Goal: Task Accomplishment & Management: Complete application form

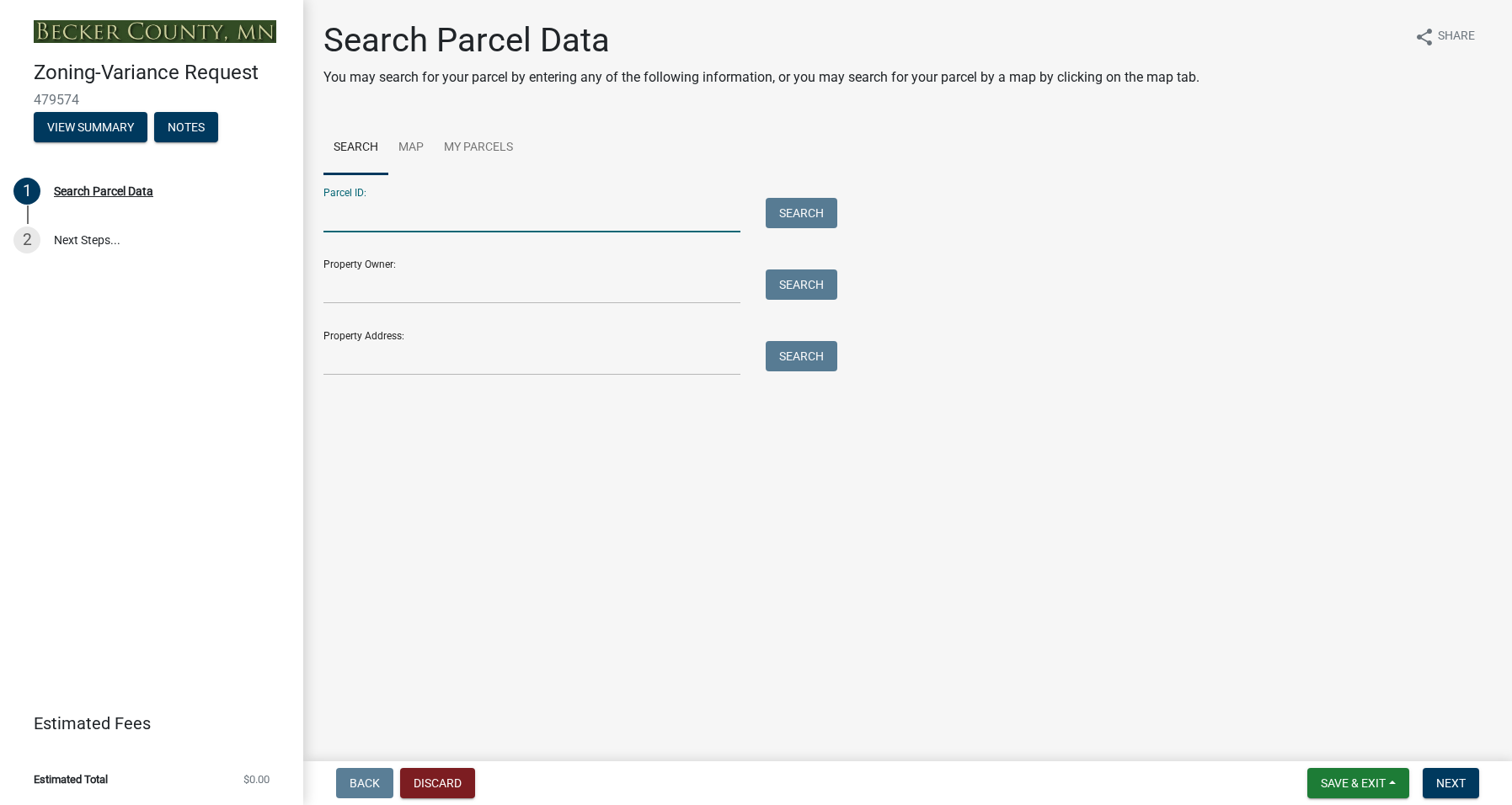
click at [369, 218] on input "Parcel ID:" at bounding box center [532, 215] width 417 height 35
click at [375, 287] on input "Property Owner:" at bounding box center [532, 286] width 417 height 35
type input "[PERSON_NAME] & [PERSON_NAME] TRUST"
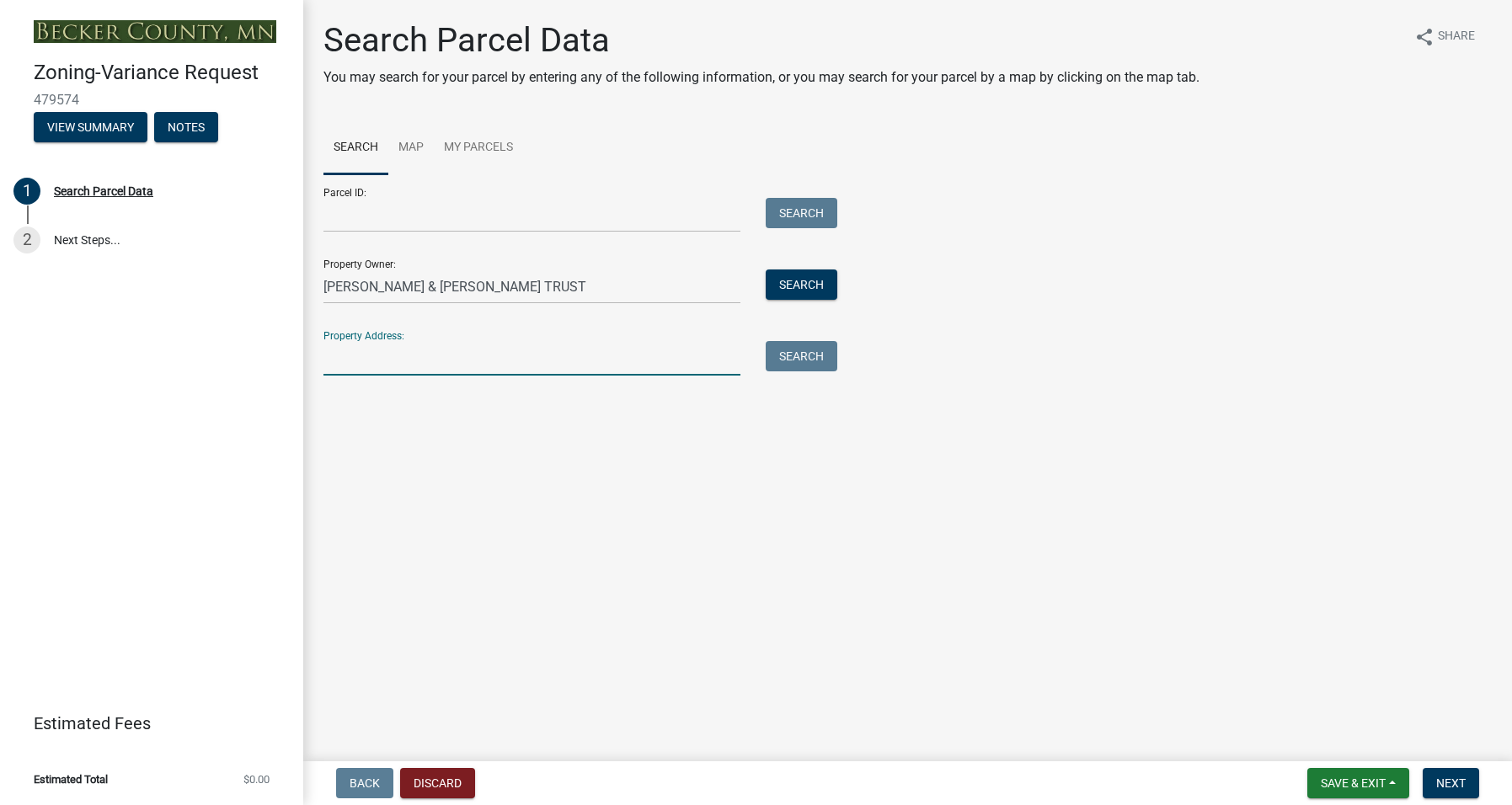
click at [408, 355] on input "Property Address:" at bounding box center [532, 358] width 417 height 35
type input "[STREET_ADDRESS]"
click at [357, 405] on button "Search All" at bounding box center [371, 404] width 96 height 30
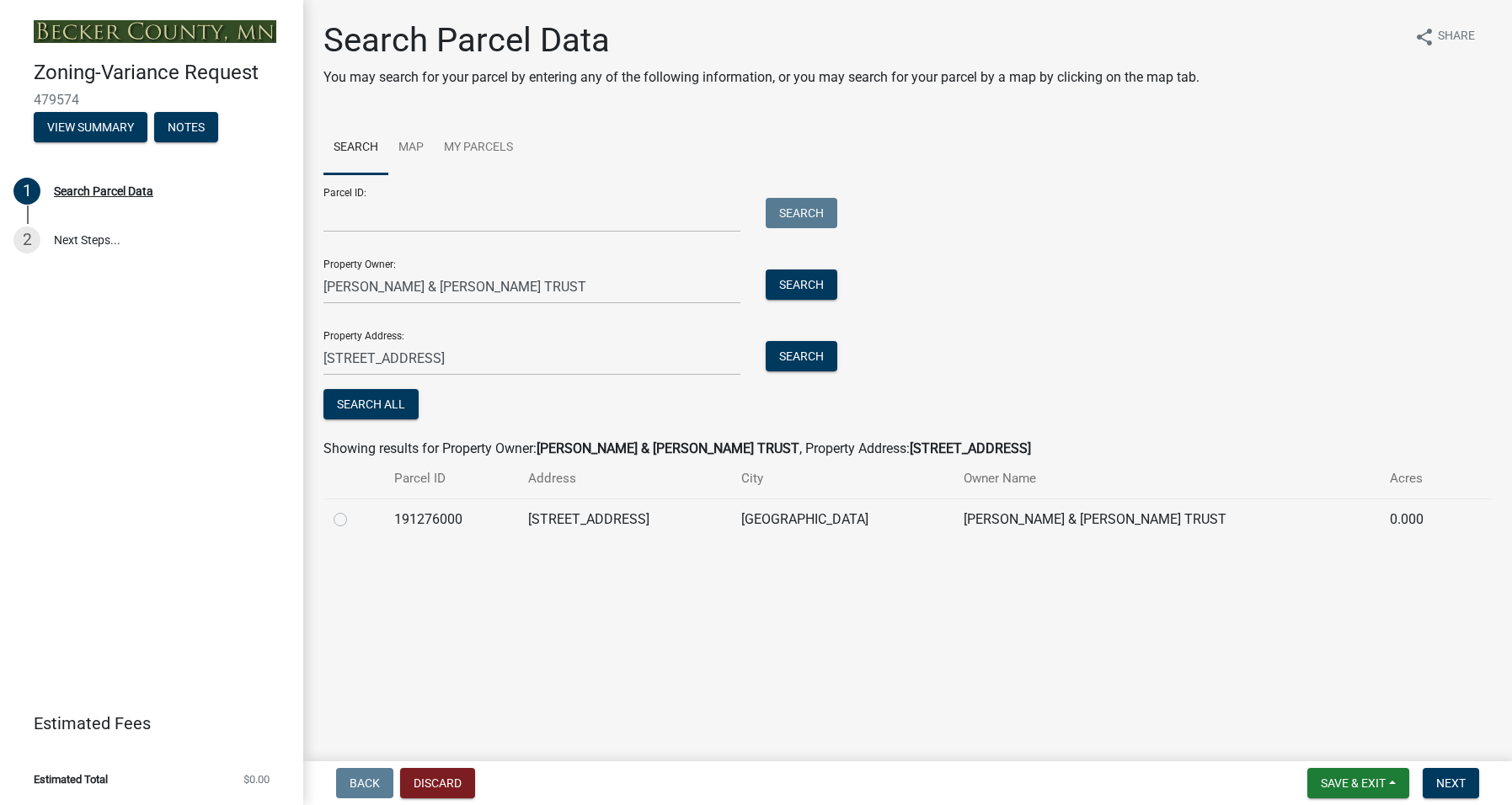
click at [354, 509] on label at bounding box center [354, 509] width 0 height 0
click at [354, 517] on input "radio" at bounding box center [359, 514] width 11 height 11
radio input "true"
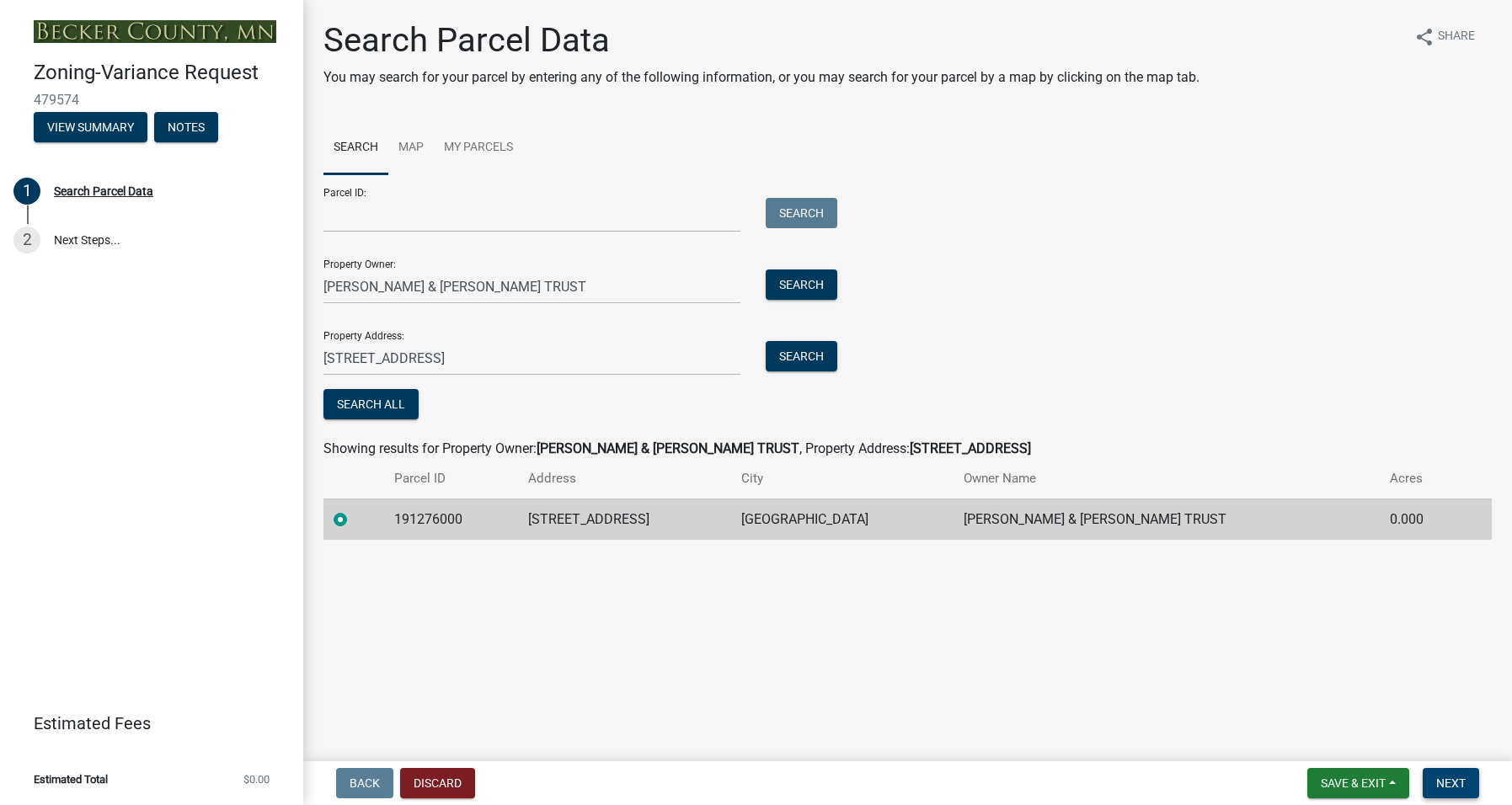
click at [1452, 779] on span "Next" at bounding box center [1450, 783] width 30 height 14
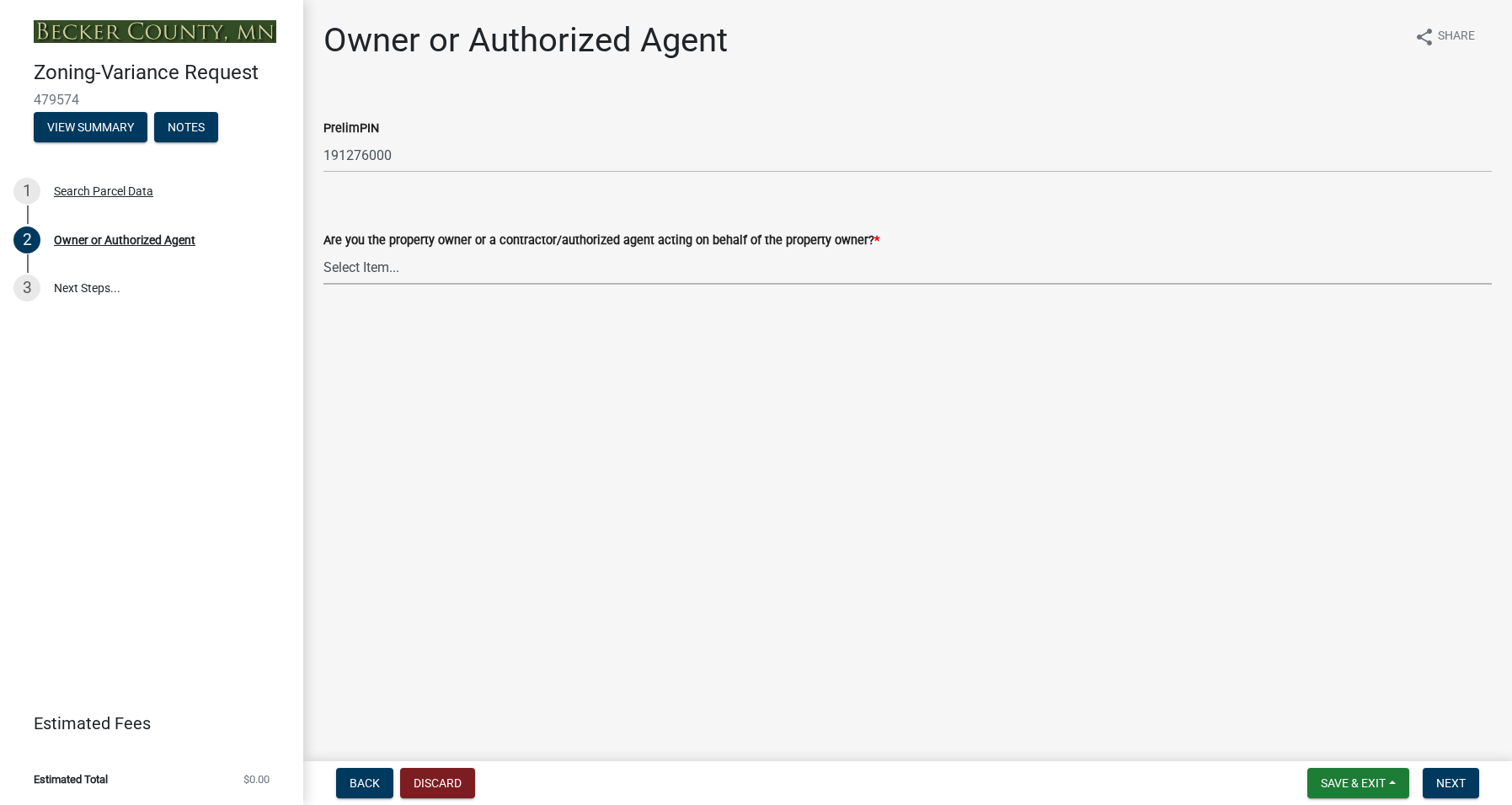
click at [416, 265] on select "Select Item... Property Owner Authorized Agent" at bounding box center [908, 267] width 1168 height 35
click at [324, 250] on select "Select Item... Property Owner Authorized Agent" at bounding box center [908, 267] width 1168 height 35
select select "21f18b9f-b5aa-471d-9875-f2b967bfb83c"
click at [1452, 783] on span "Next" at bounding box center [1450, 783] width 30 height 14
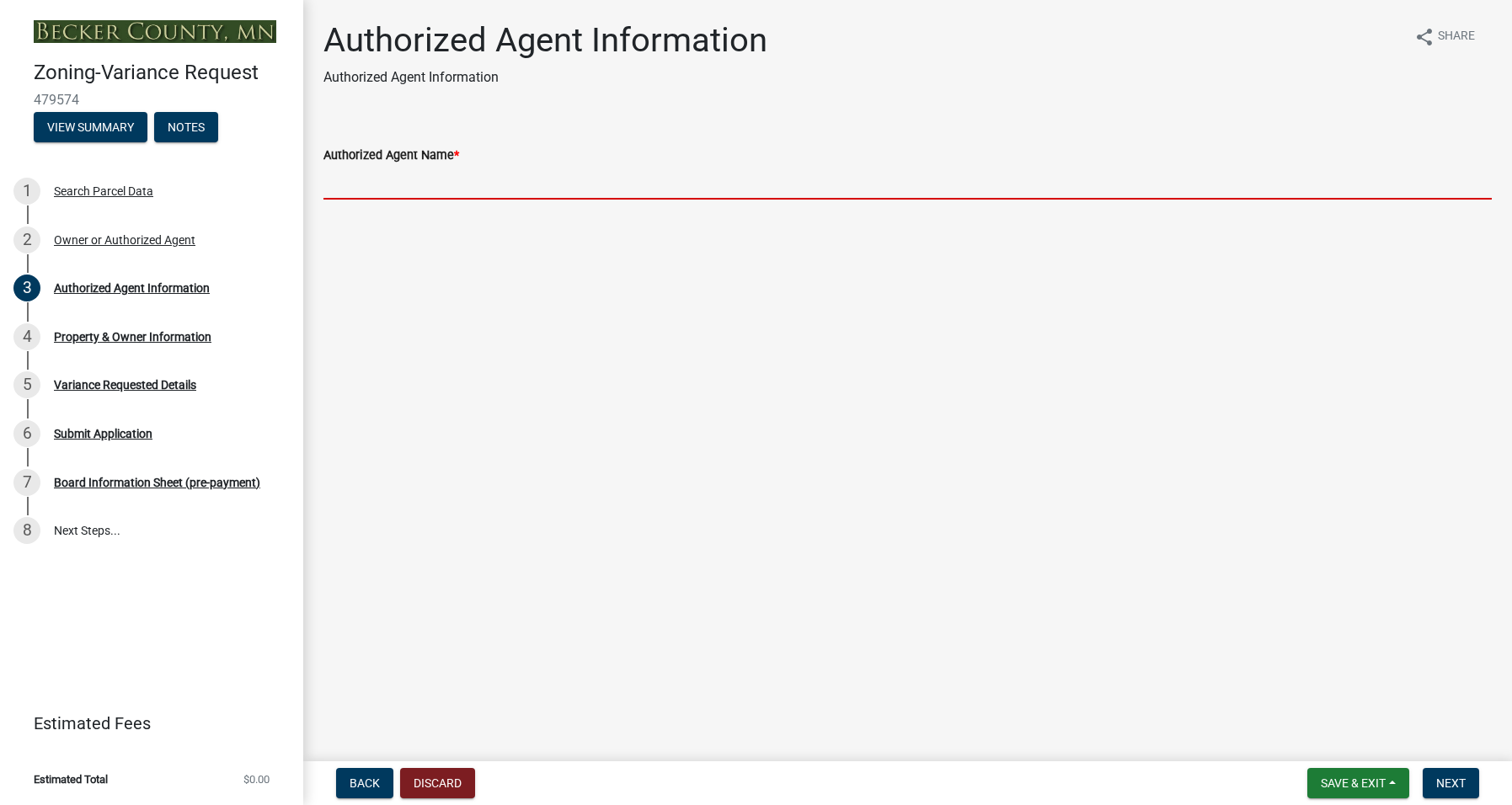
click at [390, 184] on input "Authorized Agent Name *" at bounding box center [908, 182] width 1168 height 35
type input "[PERSON_NAME] [PHONE_NUMBER]"
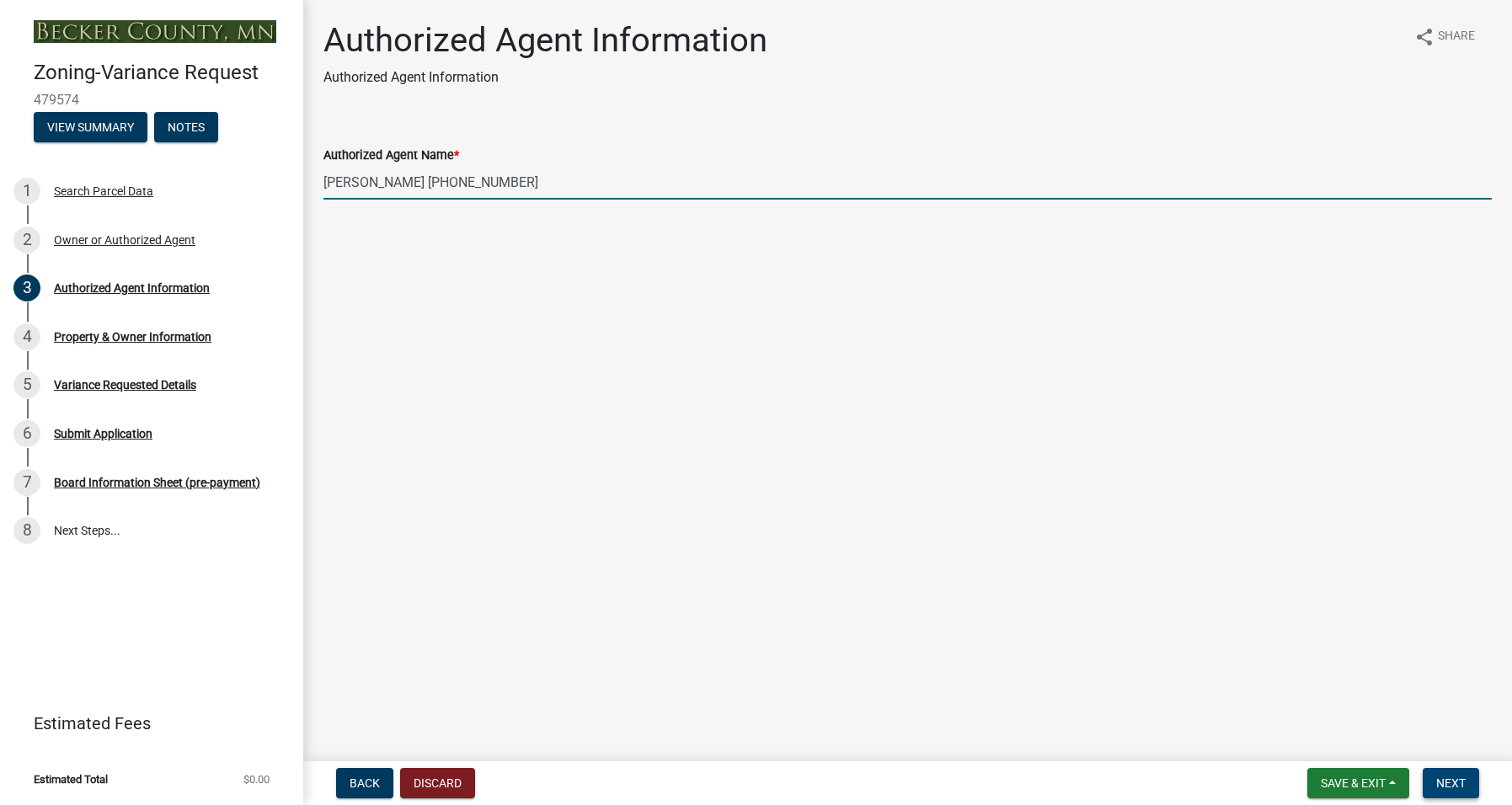
click at [1457, 784] on span "Next" at bounding box center [1450, 783] width 30 height 14
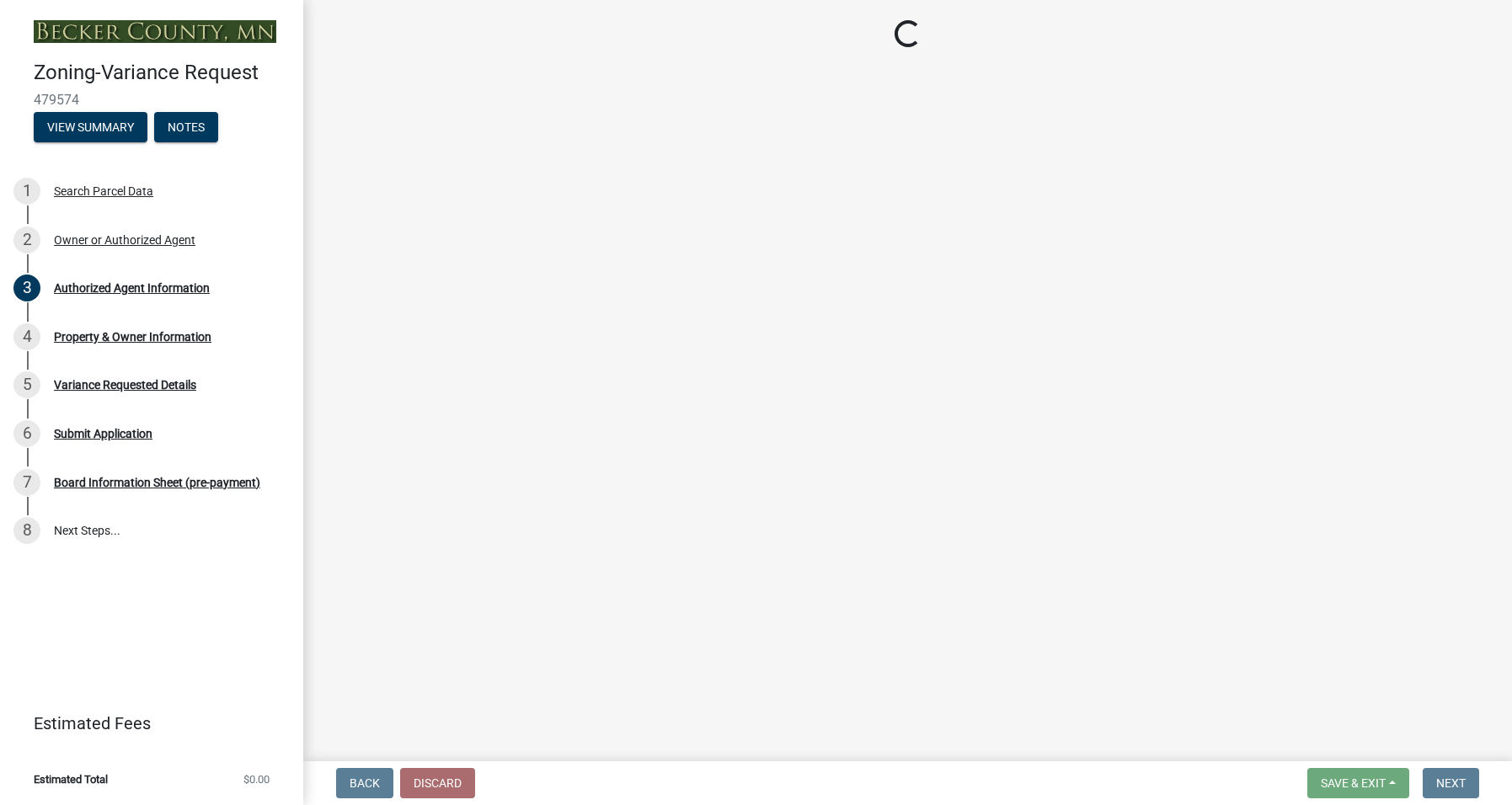
select select "bd6c4c96-e8c1-49bc-ade5-b37215bb1ac6"
select select "2b9210e5-8cac-47c3-9819-0b9c3513b258"
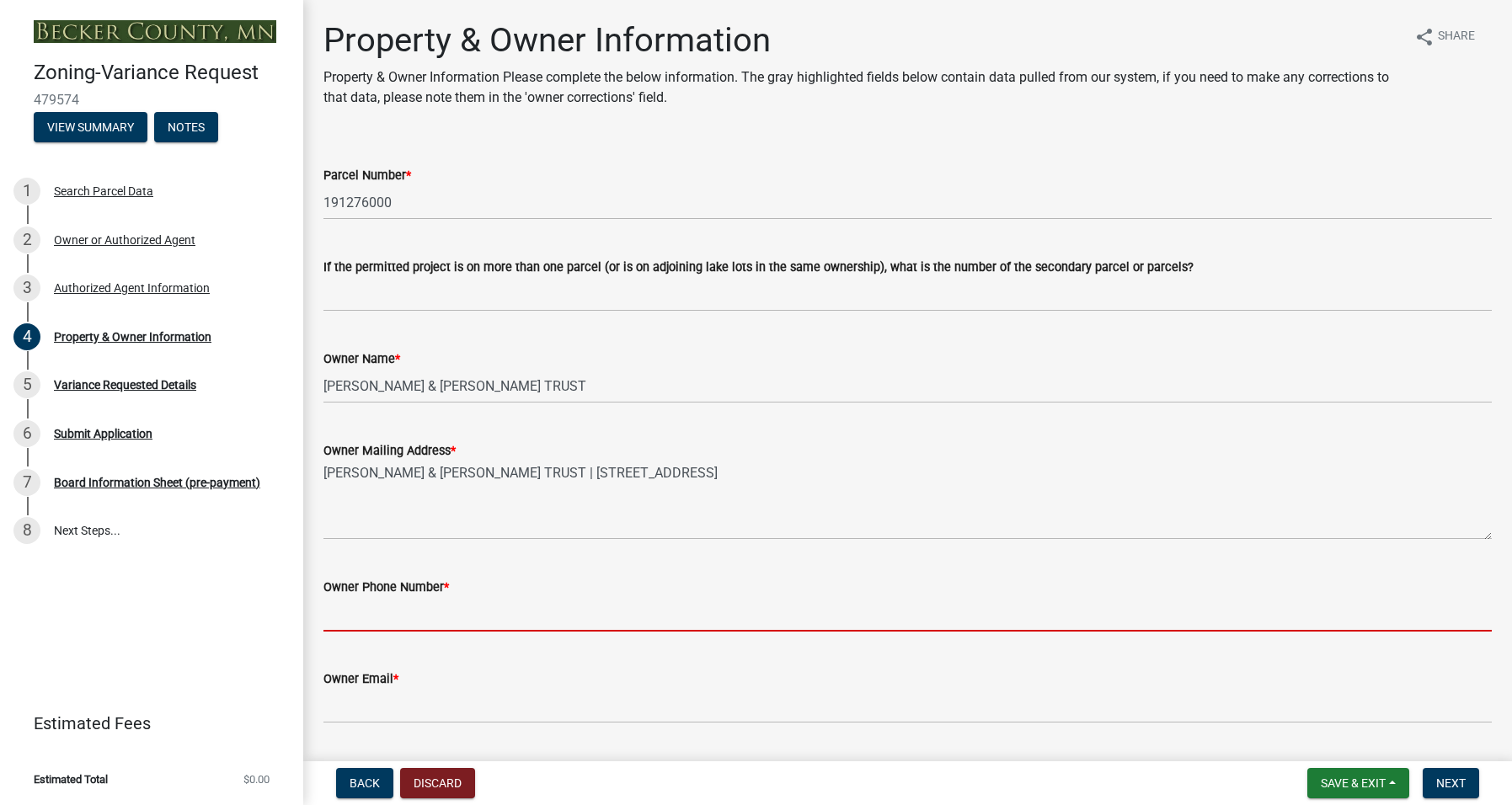
click at [379, 617] on input "Owner Phone Number *" at bounding box center [908, 614] width 1168 height 35
click at [379, 615] on input "Owner Phone Number *" at bounding box center [908, 614] width 1168 height 35
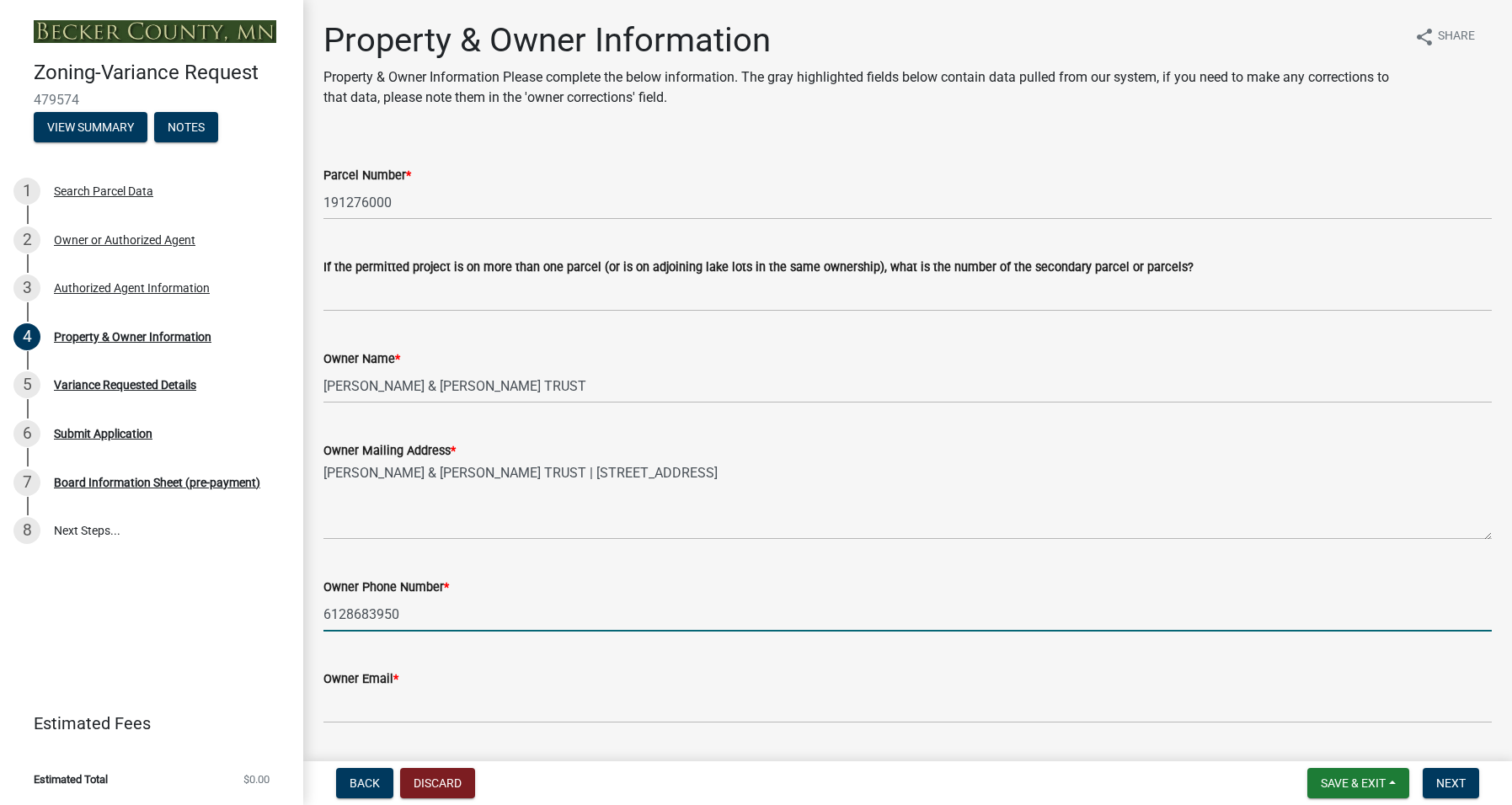
type input "6128683950"
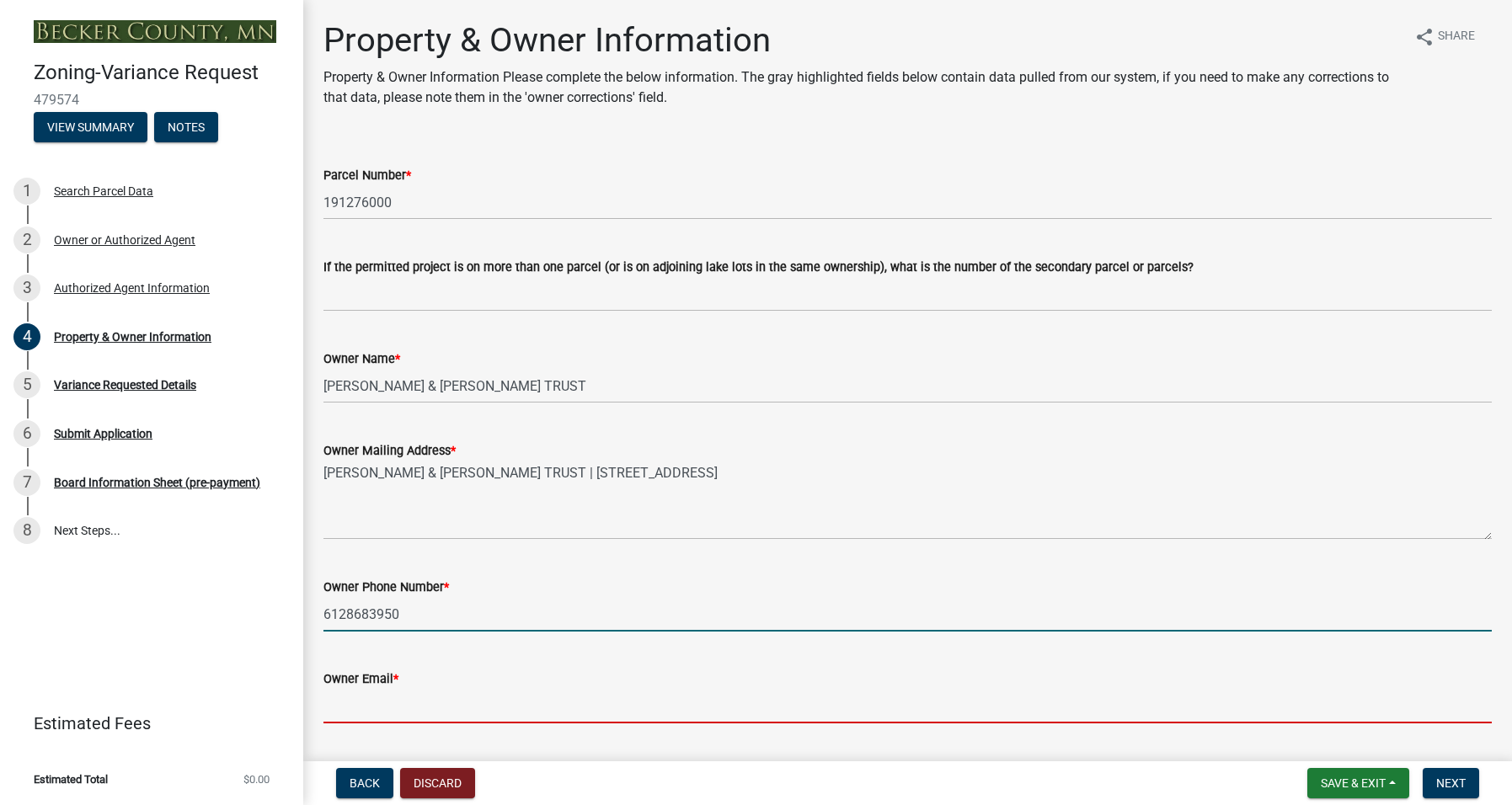
click at [389, 709] on input "Owner Email *" at bounding box center [908, 705] width 1168 height 35
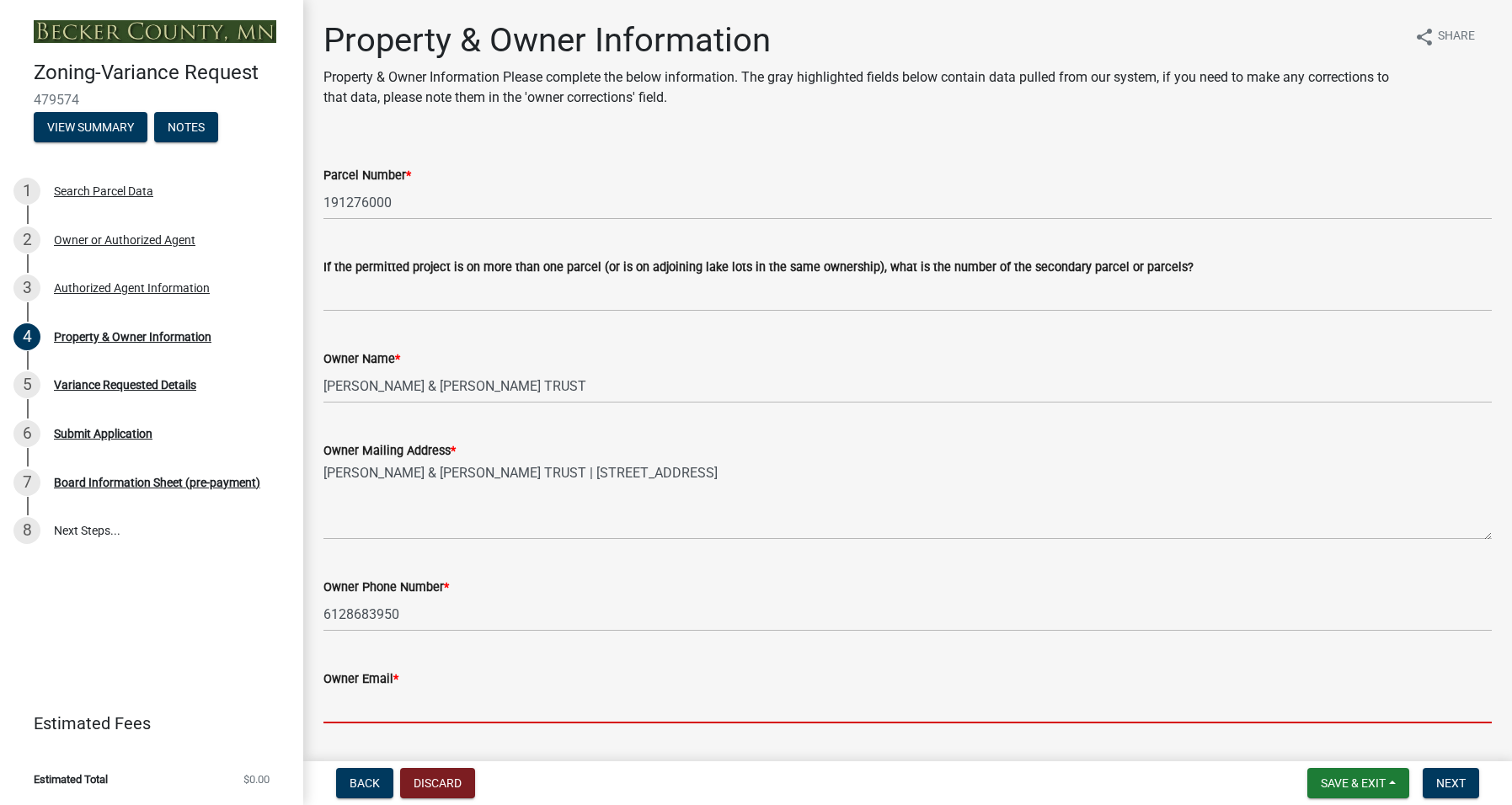
type input "c"
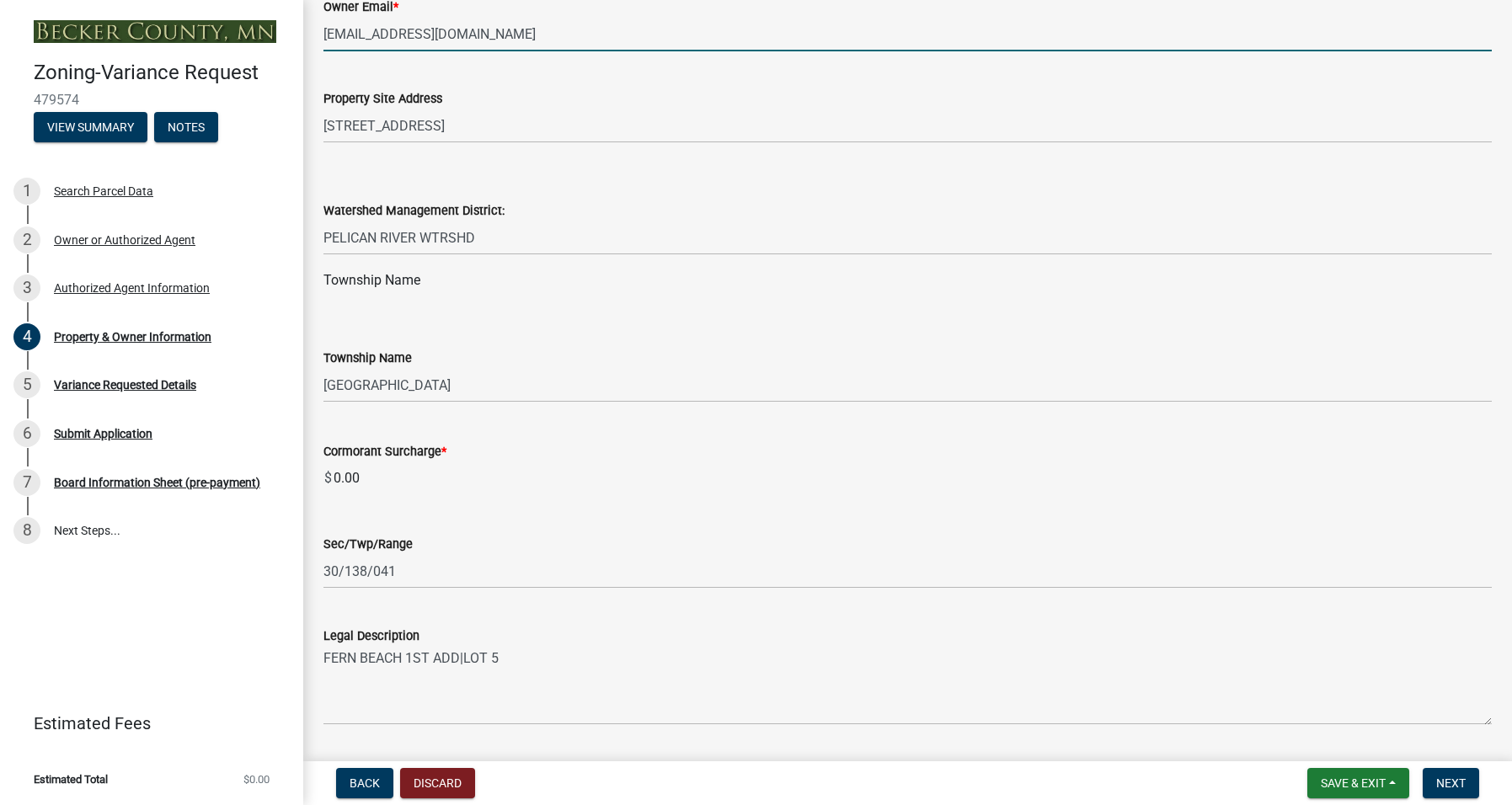
scroll to position [673, 0]
type input "[EMAIL_ADDRESS][DOMAIN_NAME]"
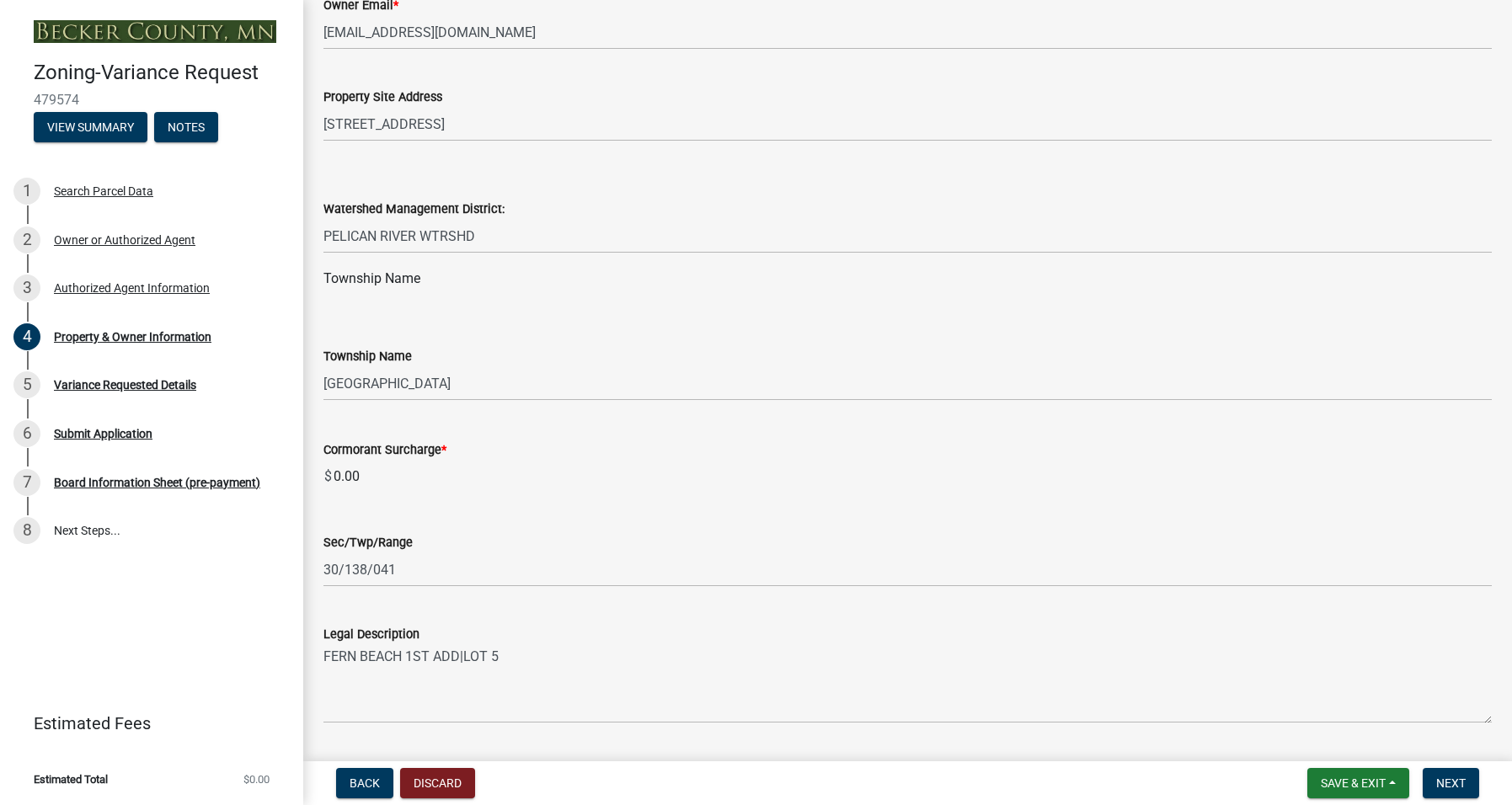
click at [445, 446] on span "*" at bounding box center [444, 449] width 5 height 14
click at [445, 460] on input "0.00" at bounding box center [912, 476] width 1160 height 34
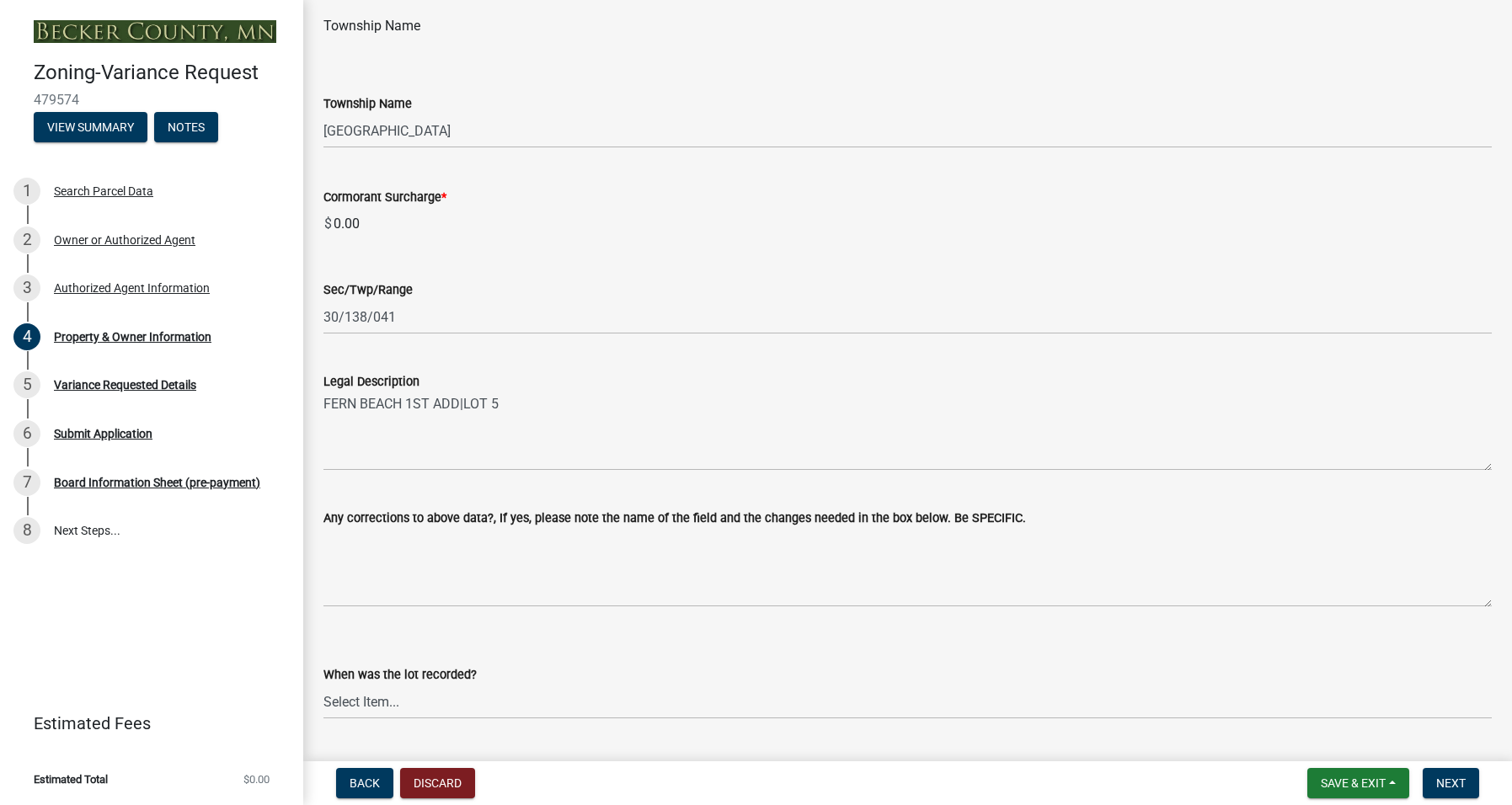
scroll to position [1010, 0]
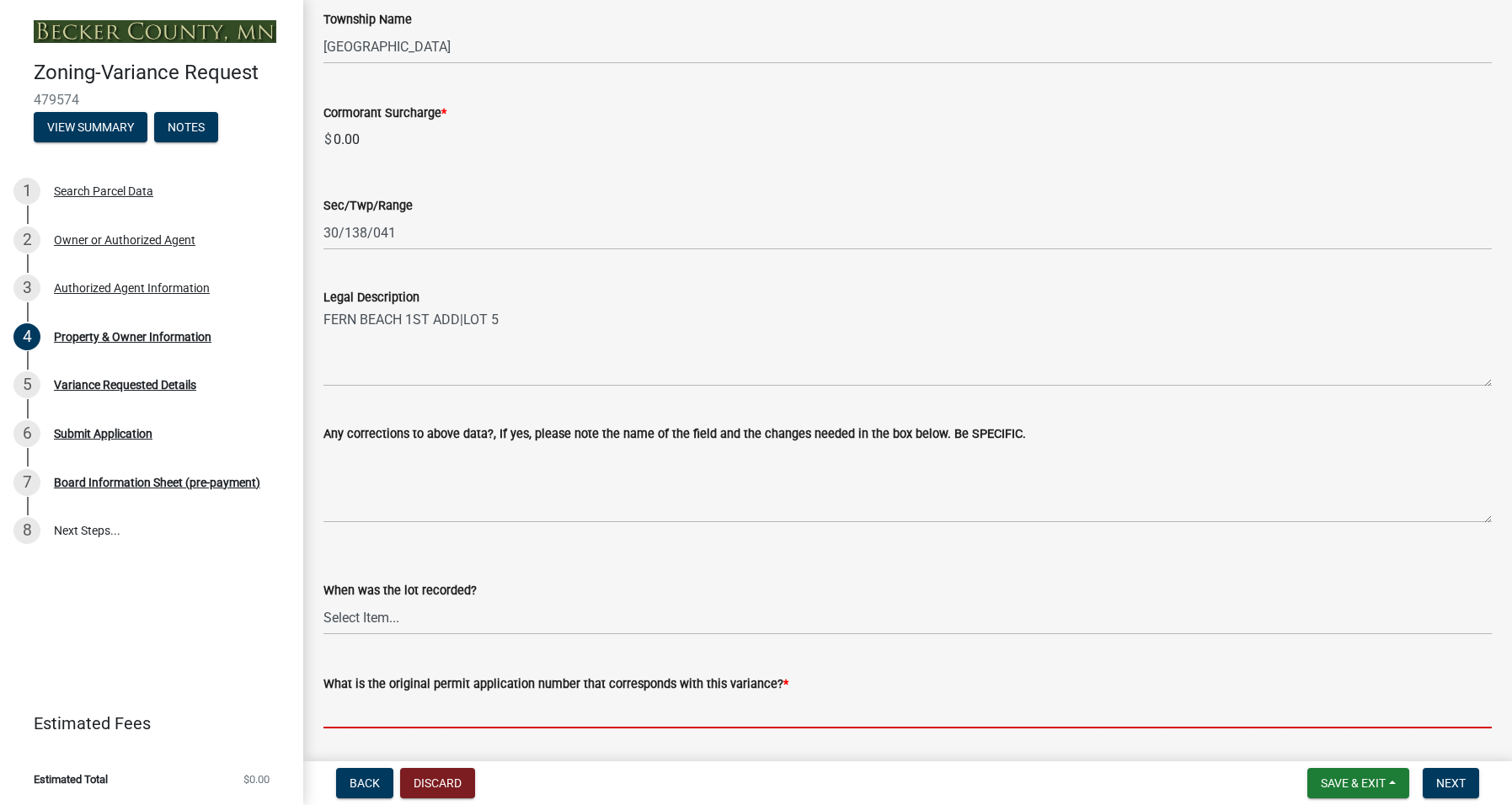
click at [372, 710] on input "What is the original permit application number that corresponds with this varia…" at bounding box center [908, 710] width 1168 height 35
paste input "SITE2025-467544"
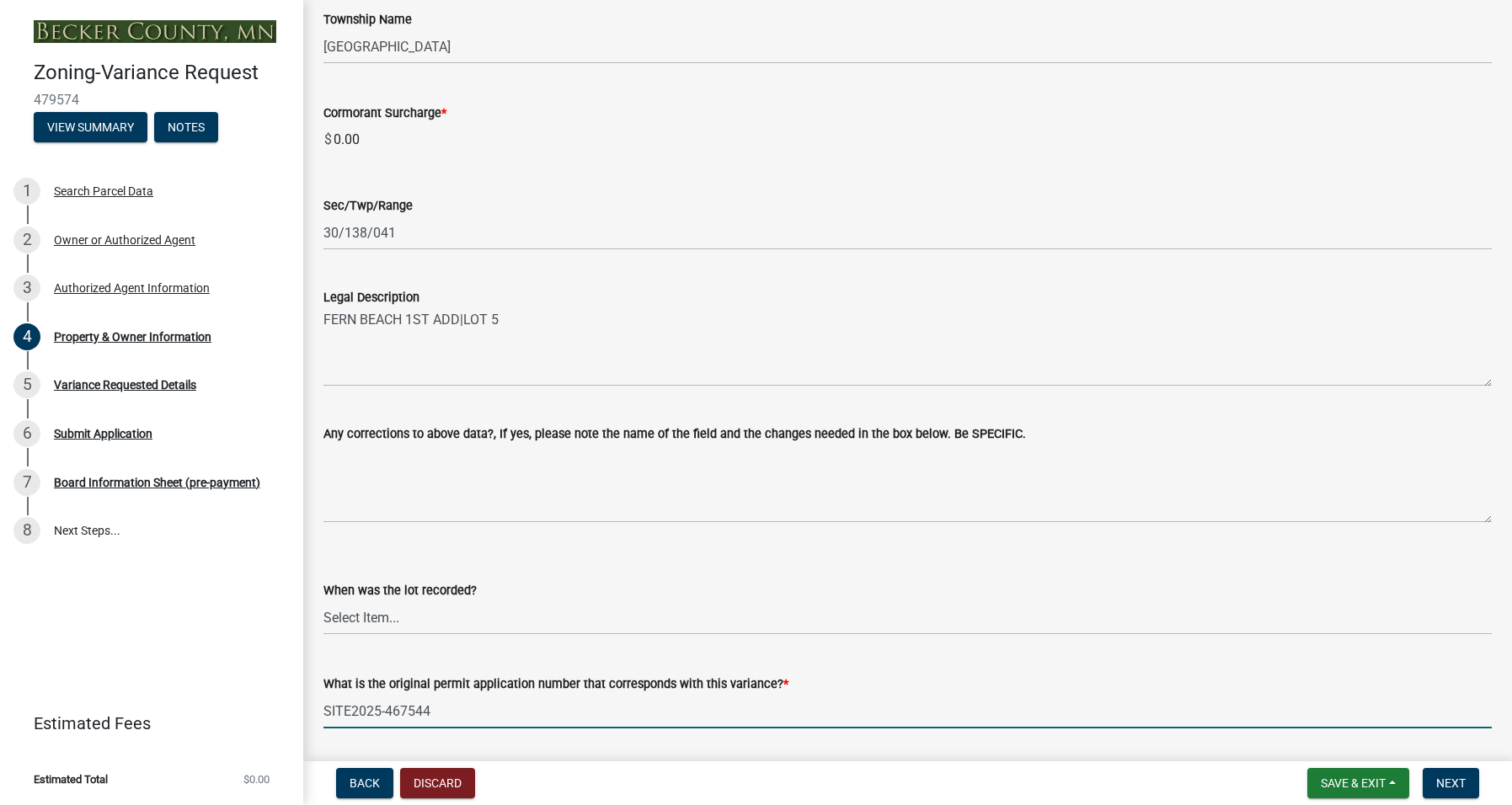
type input "SITE2025-467544"
click at [416, 616] on select "Select Item... Prior to 1971 Between 1971 and 1992 After 1992 This will be a ne…" at bounding box center [908, 617] width 1168 height 35
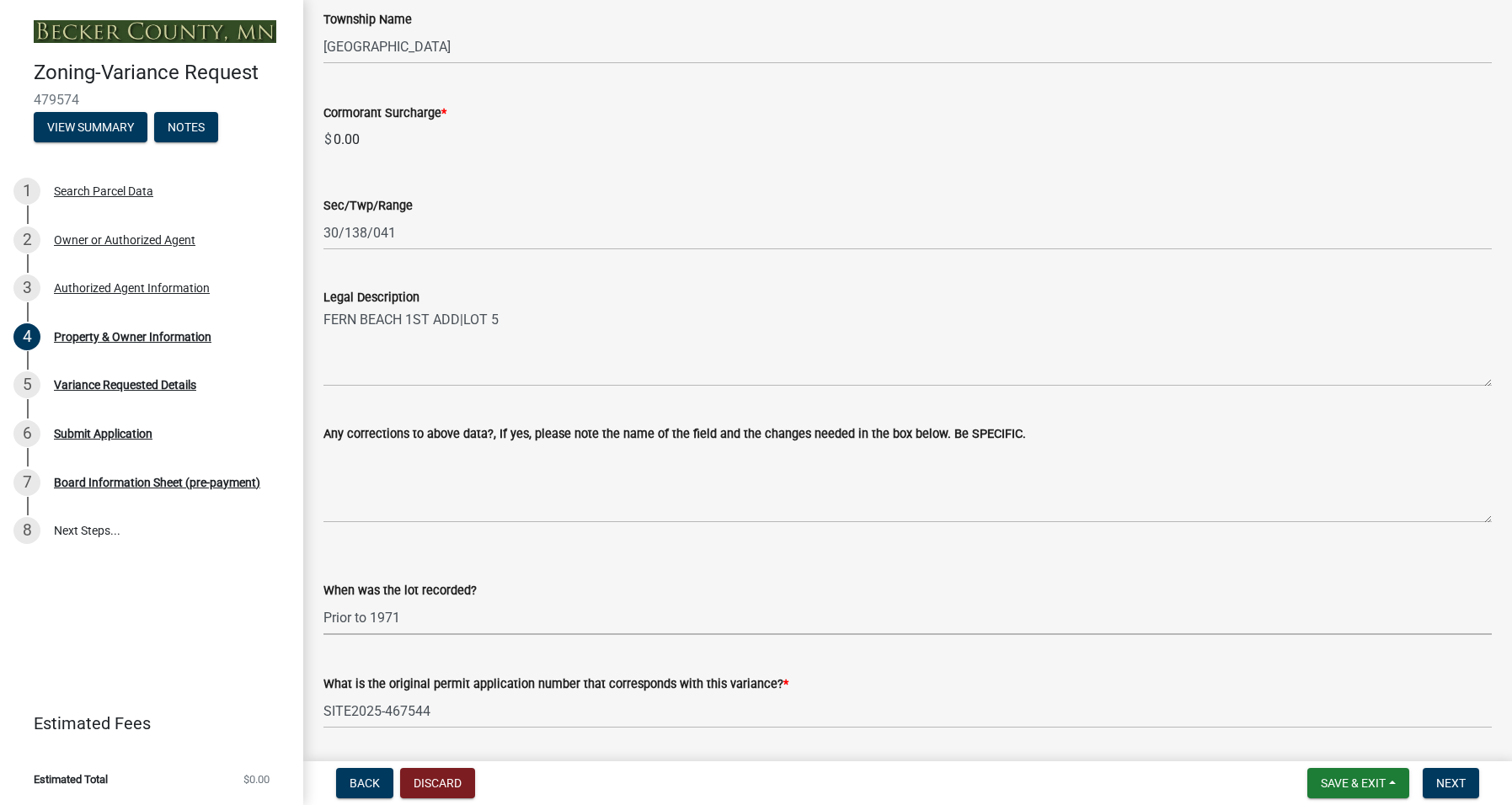
click at [324, 601] on select "Select Item... Prior to 1971 Between 1971 and 1992 After 1992 This will be a ne…" at bounding box center [908, 617] width 1168 height 35
select select "8d5cb961-90f6-4593-998a-e9fa792b70fb"
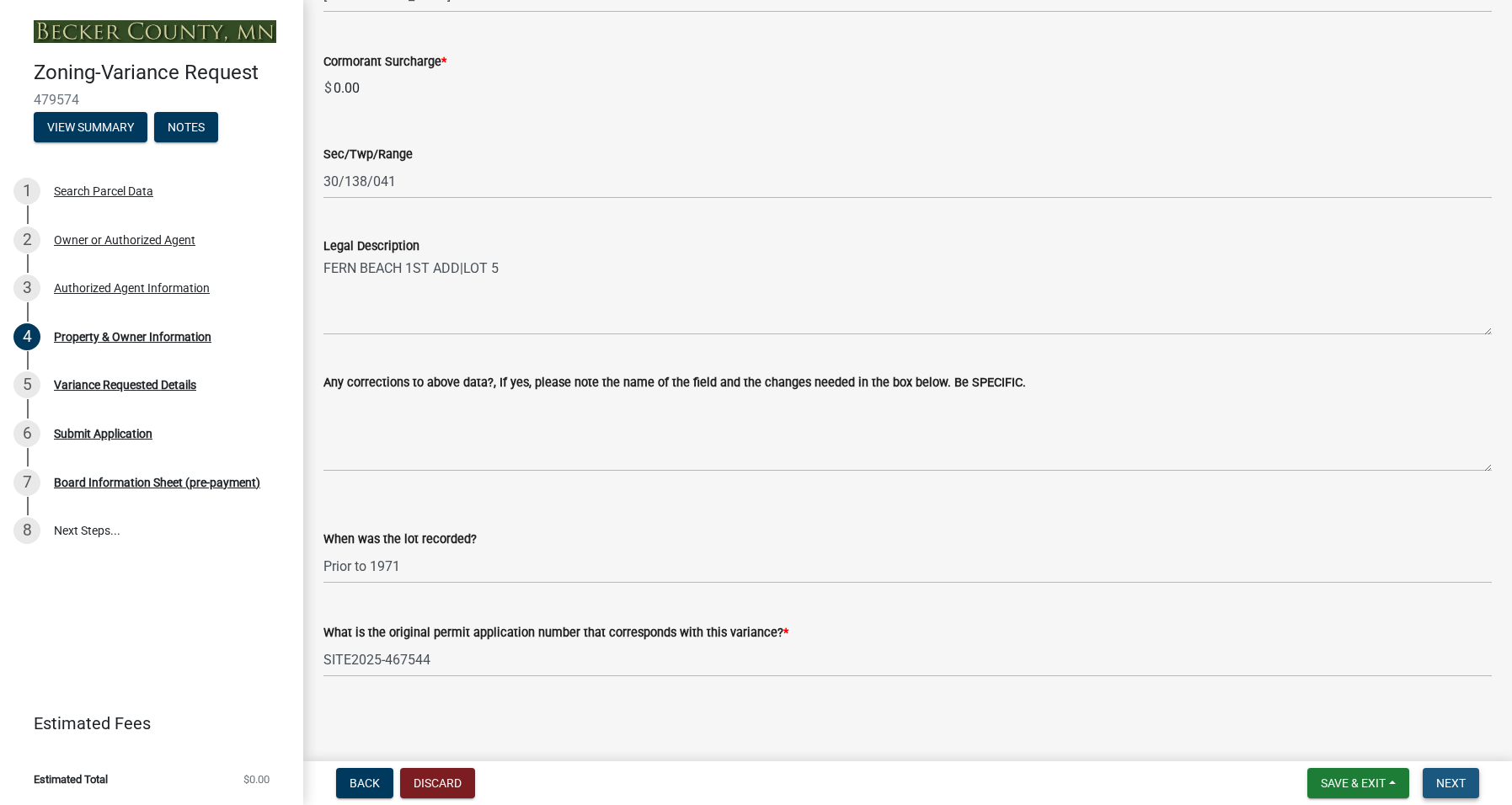
click at [1455, 781] on span "Next" at bounding box center [1450, 783] width 30 height 14
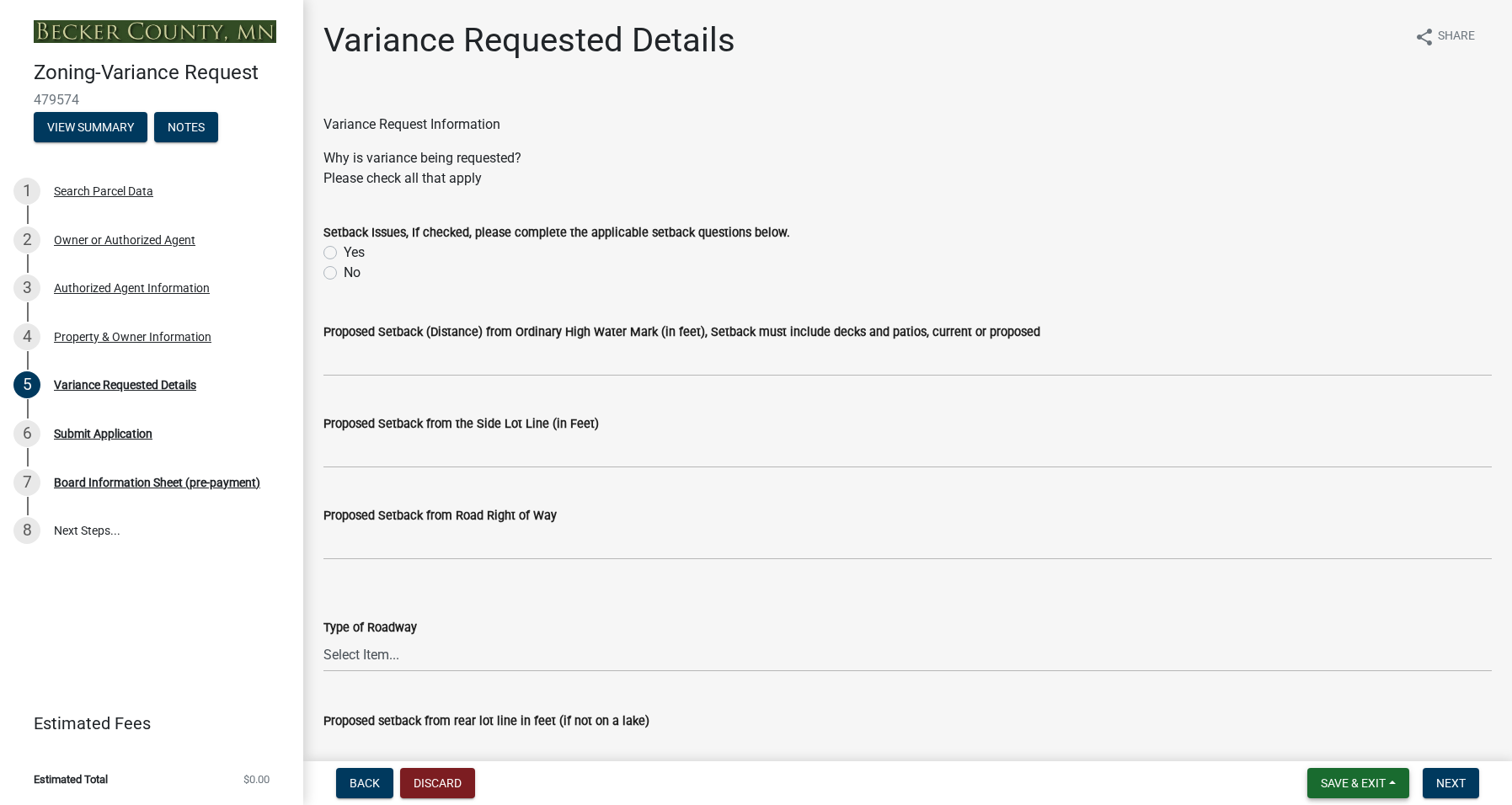
click at [1346, 781] on span "Save & Exit" at bounding box center [1353, 783] width 65 height 14
click at [1308, 699] on button "Save" at bounding box center [1341, 699] width 134 height 41
click at [344, 254] on label "Yes" at bounding box center [354, 253] width 21 height 20
click at [344, 253] on input "Yes" at bounding box center [349, 247] width 11 height 11
radio input "true"
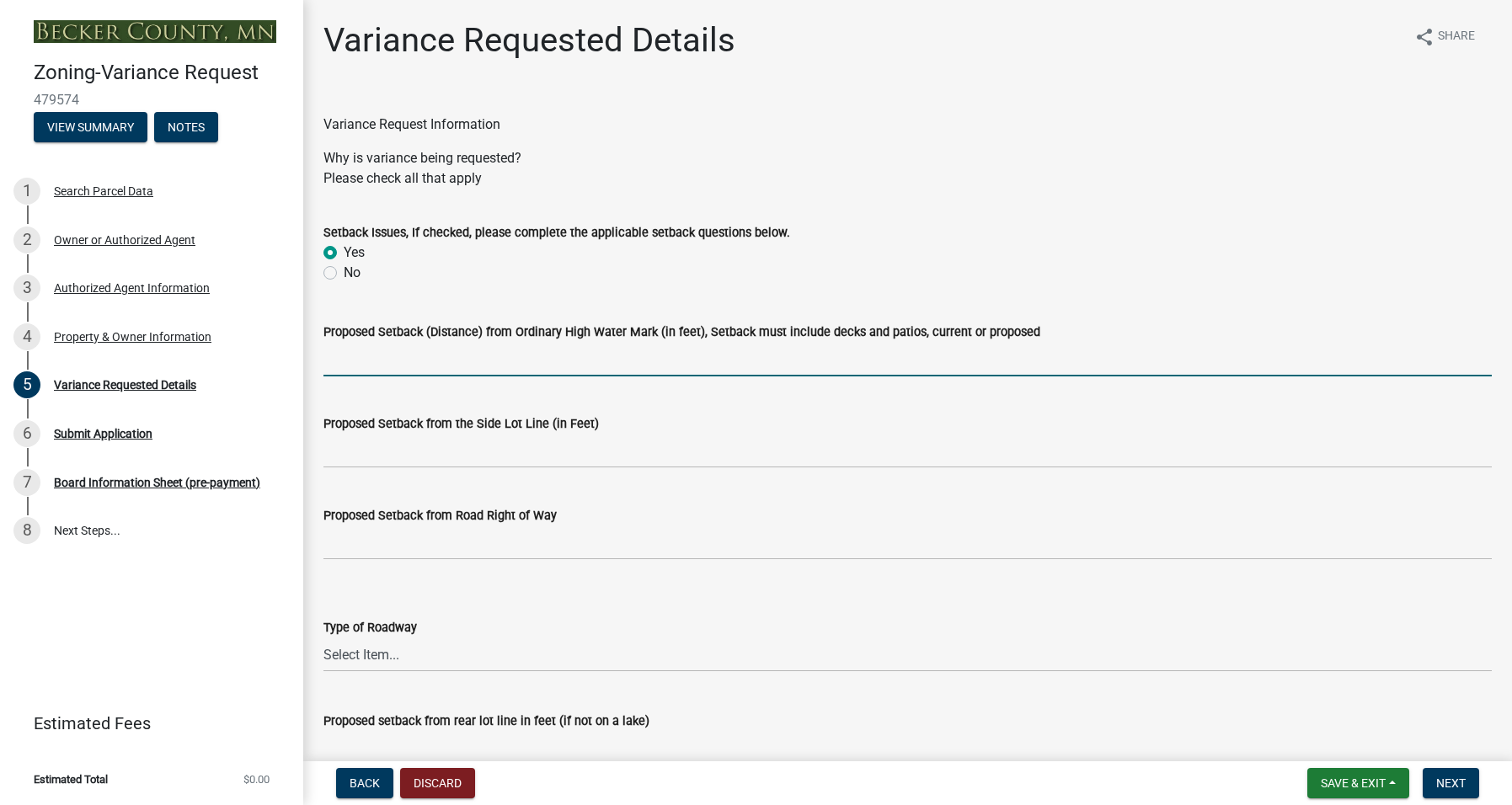
click at [370, 351] on input "Proposed Setback (Distance) from Ordinary High Water Mark (in feet), Setback mu…" at bounding box center [908, 359] width 1168 height 35
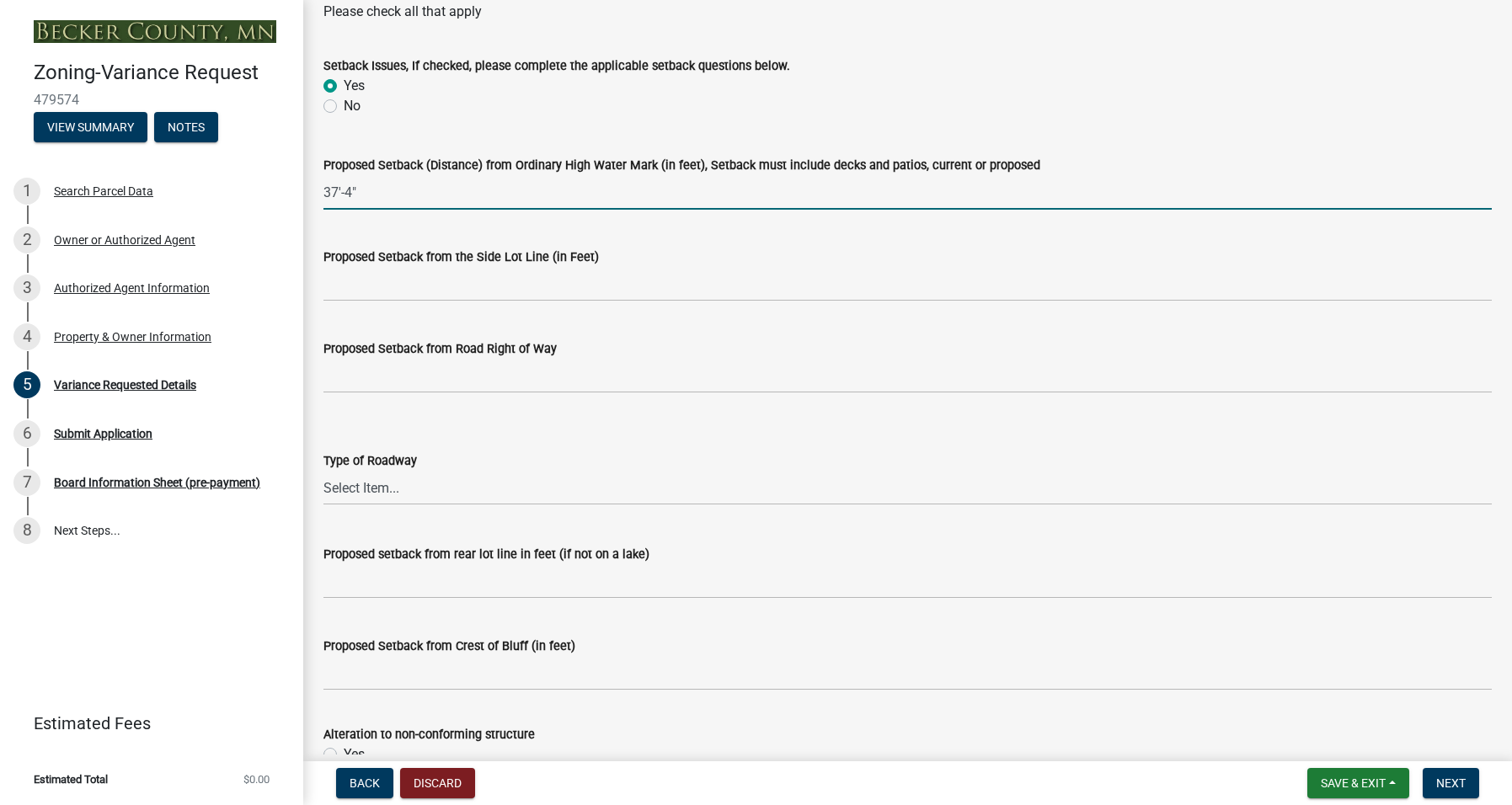
scroll to position [168, 0]
type input "37'-4""
click at [423, 480] on select "Select Item... [GEOGRAPHIC_DATA]" at bounding box center [908, 486] width 1168 height 35
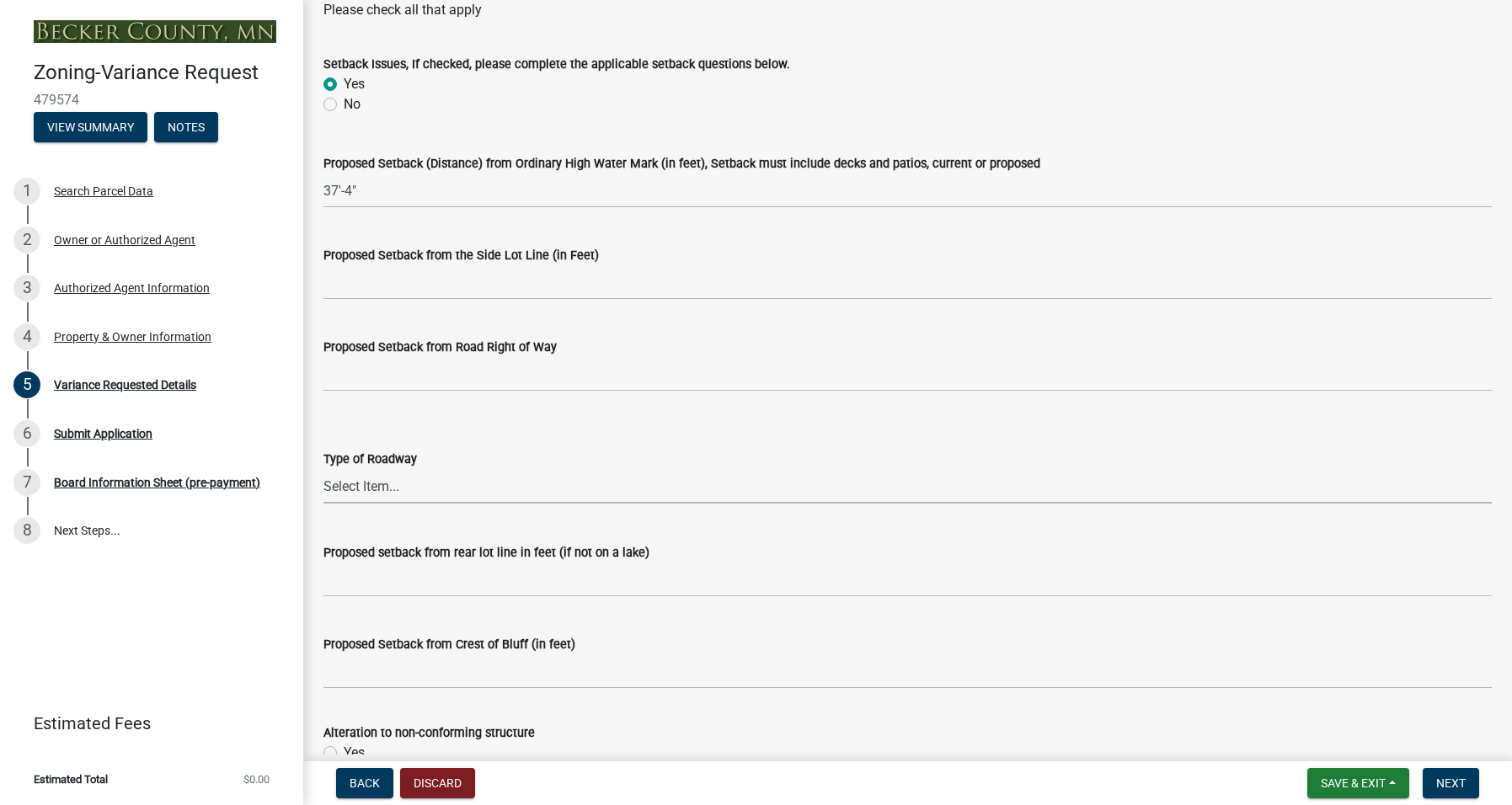
click at [455, 428] on form "Type of Roadway Select Item... [GEOGRAPHIC_DATA]" at bounding box center [908, 465] width 1168 height 75
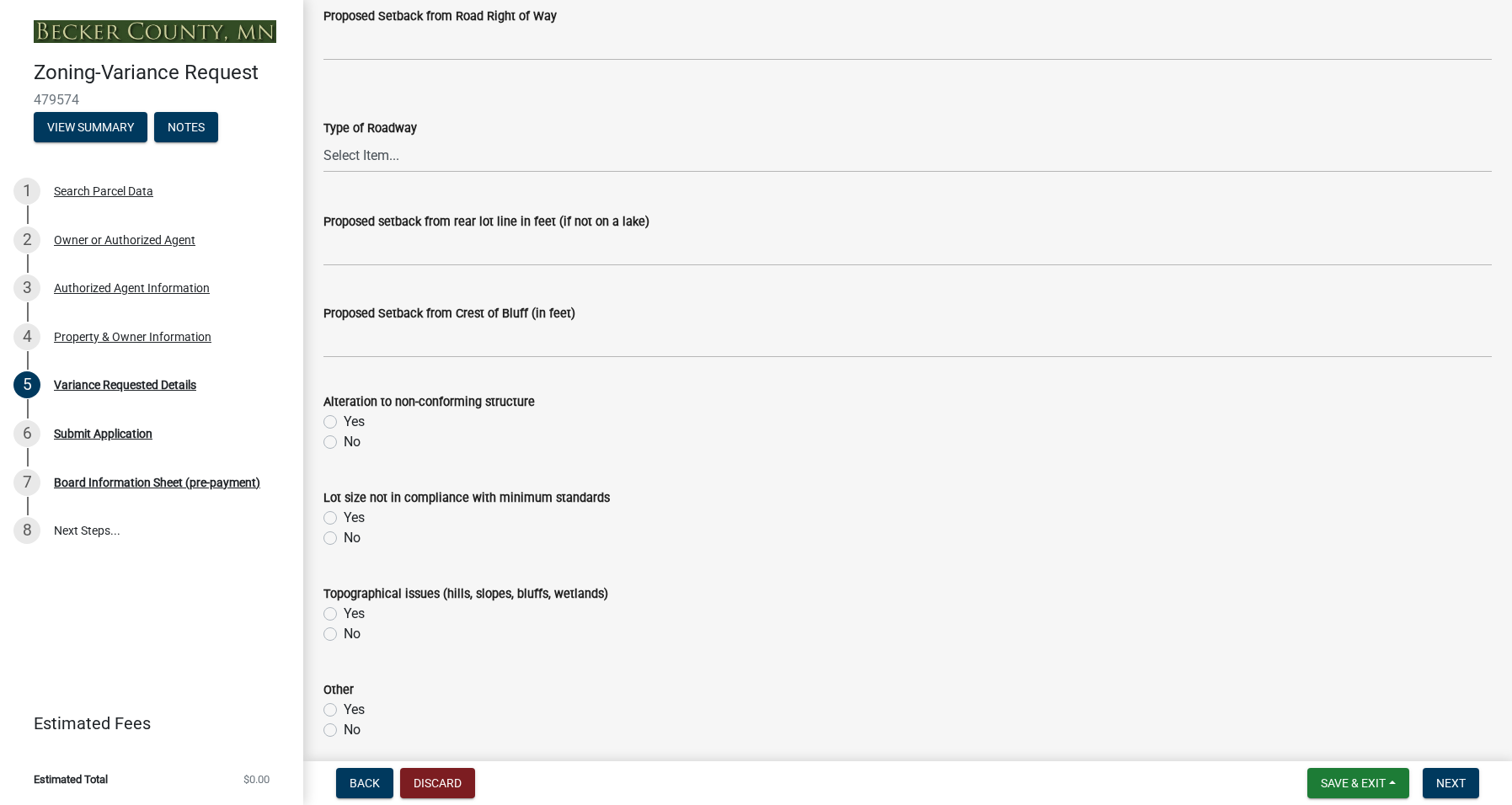
scroll to position [590, 0]
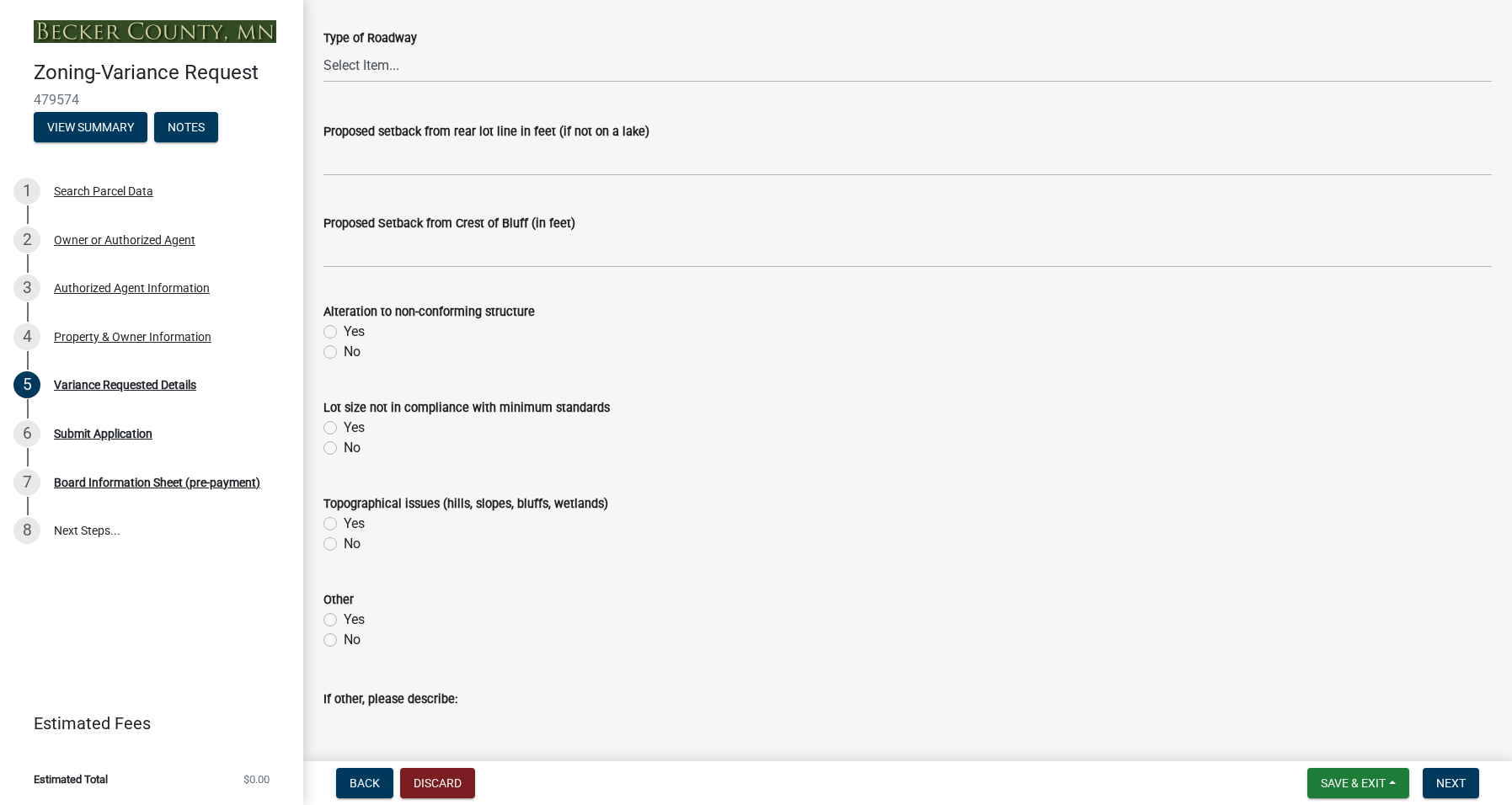
click at [344, 356] on label "No" at bounding box center [352, 352] width 17 height 20
click at [344, 353] on input "No" at bounding box center [349, 347] width 11 height 11
radio input "true"
click at [344, 449] on label "No" at bounding box center [352, 448] width 17 height 20
click at [344, 449] on input "No" at bounding box center [349, 443] width 11 height 11
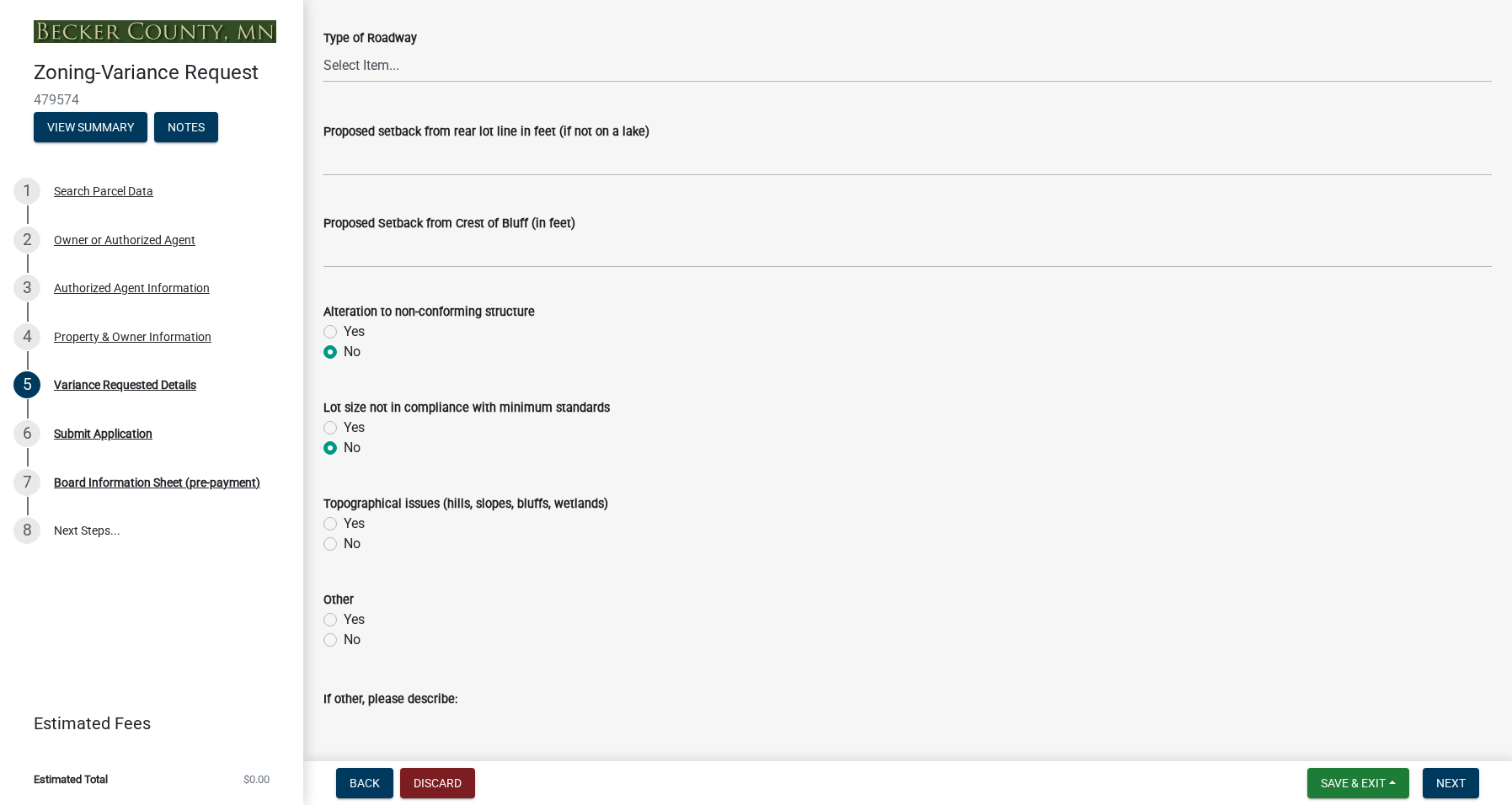
radio input "true"
click at [344, 546] on label "No" at bounding box center [352, 544] width 17 height 20
click at [344, 545] on input "No" at bounding box center [349, 539] width 11 height 11
radio input "true"
click at [344, 639] on label "No" at bounding box center [352, 640] width 17 height 20
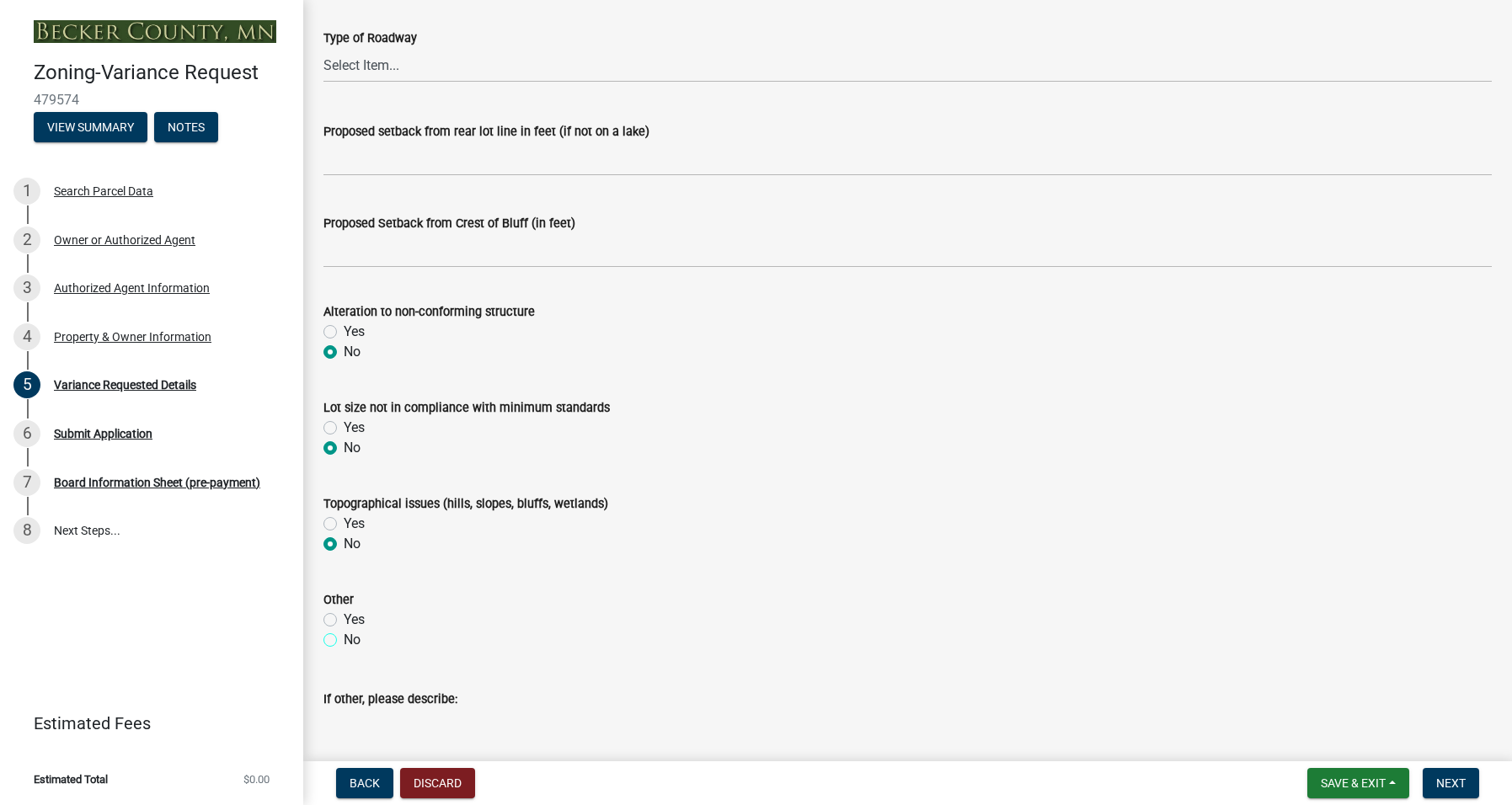
click at [344, 639] on input "No" at bounding box center [349, 635] width 11 height 11
radio input "true"
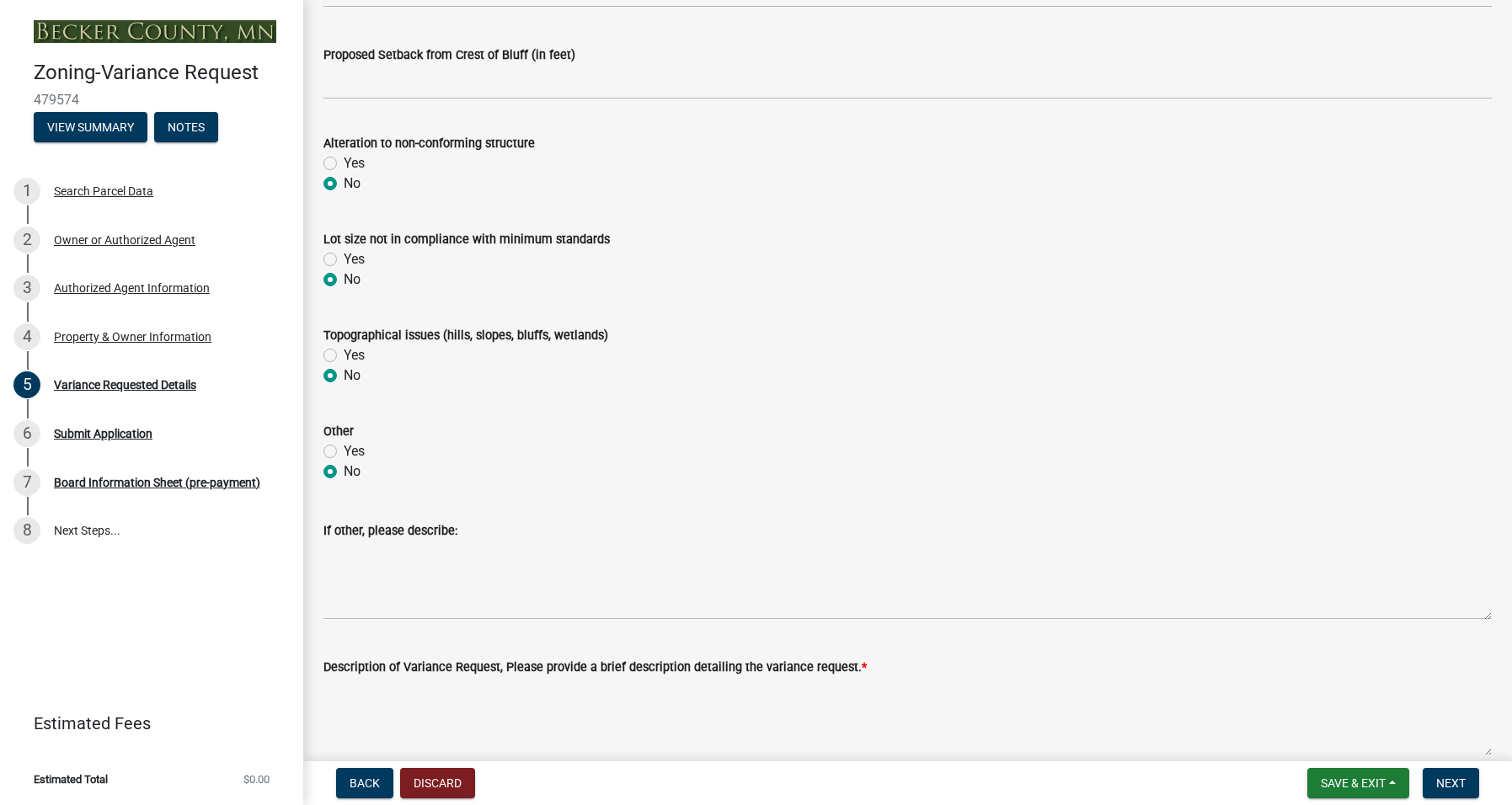
scroll to position [842, 0]
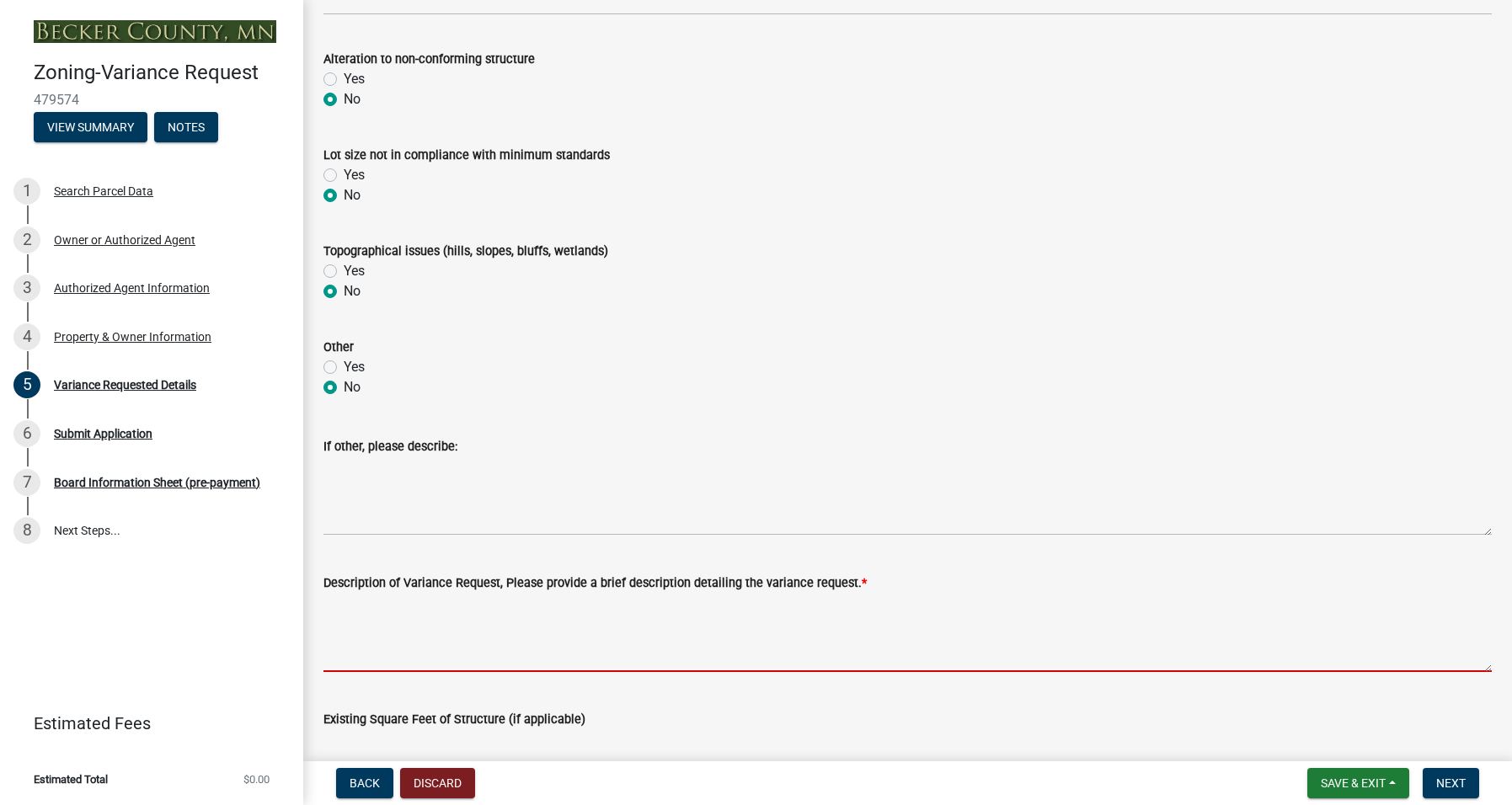
click at [368, 599] on textarea "Description of Variance Request, Please provide a brief description detailing t…" at bounding box center [908, 633] width 1168 height 79
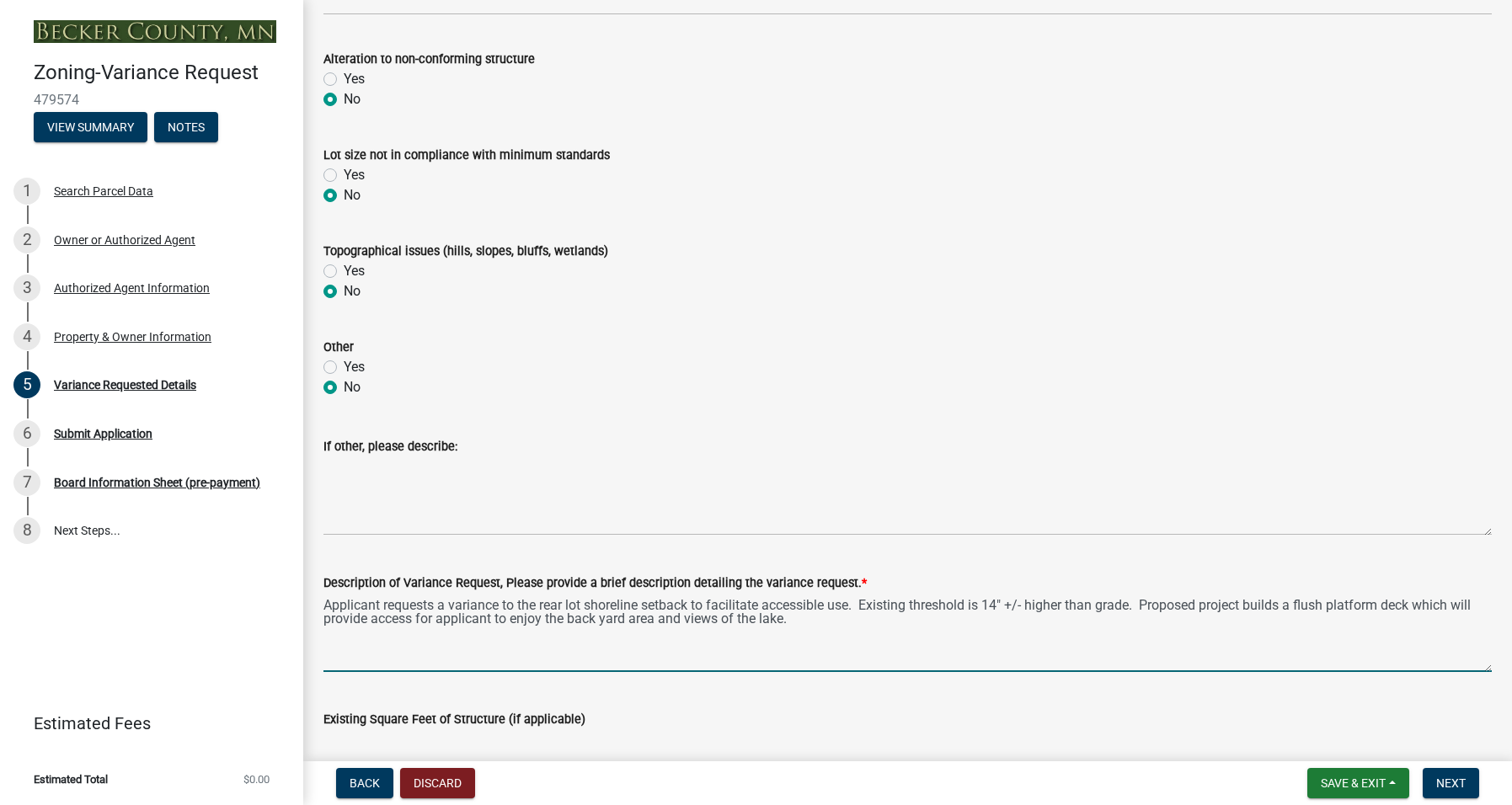
type textarea "Applicant requests a variance to the rear lot shoreline setback to facilitate a…"
click at [1329, 779] on span "Save & Exit" at bounding box center [1353, 783] width 65 height 14
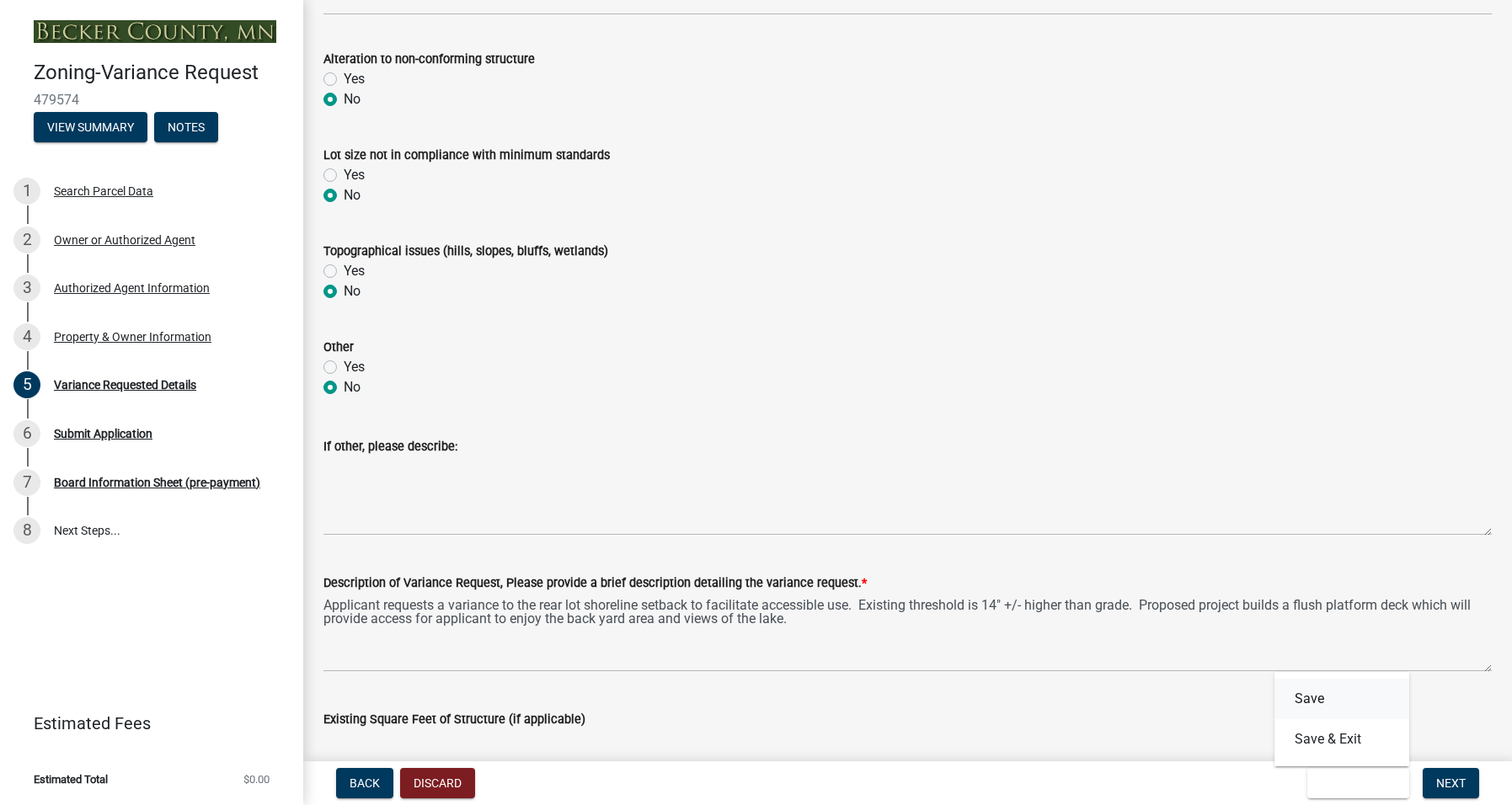
click at [1305, 704] on button "Save" at bounding box center [1341, 699] width 134 height 41
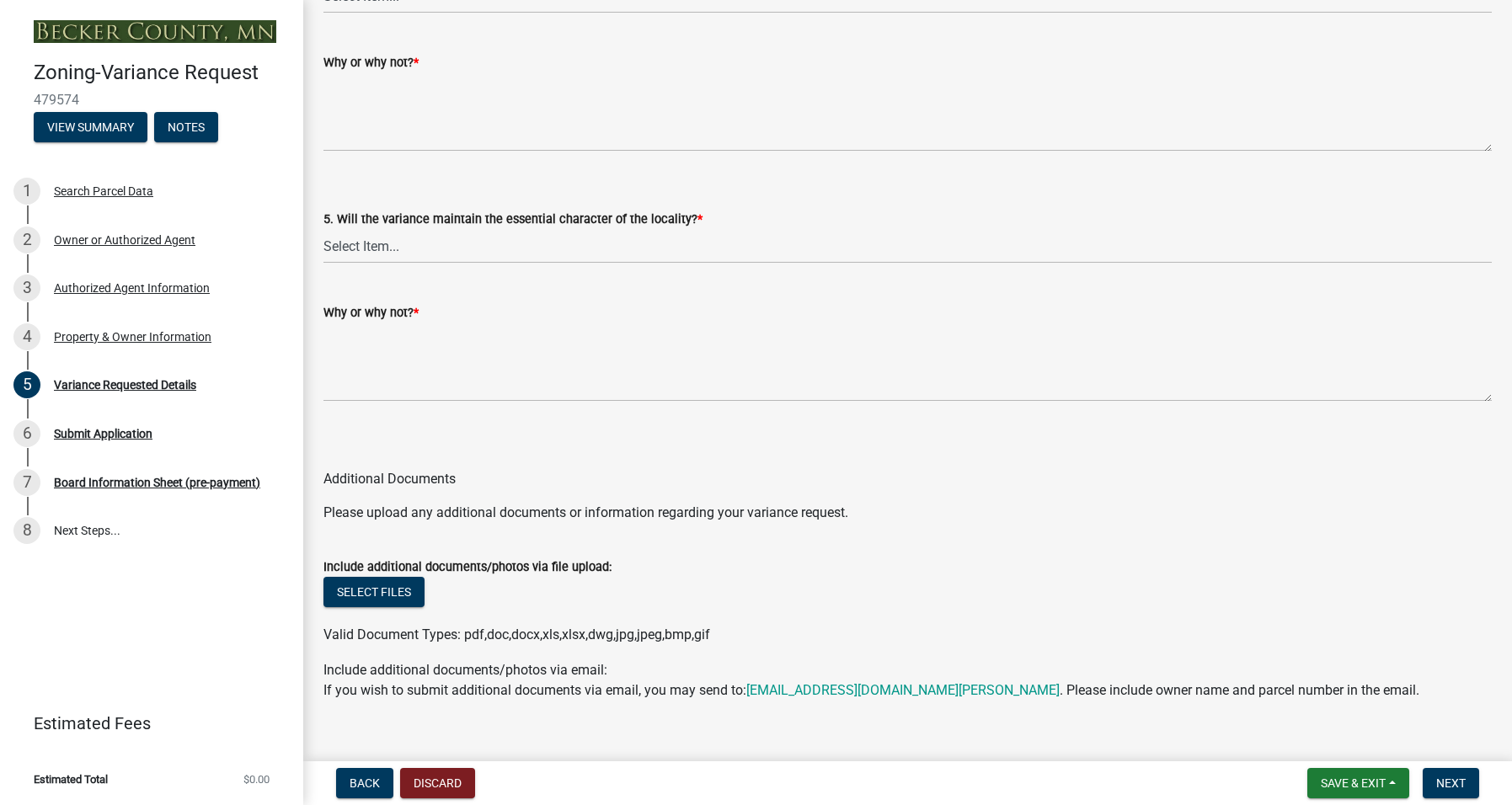
scroll to position [3476, 0]
